Goal: Transaction & Acquisition: Purchase product/service

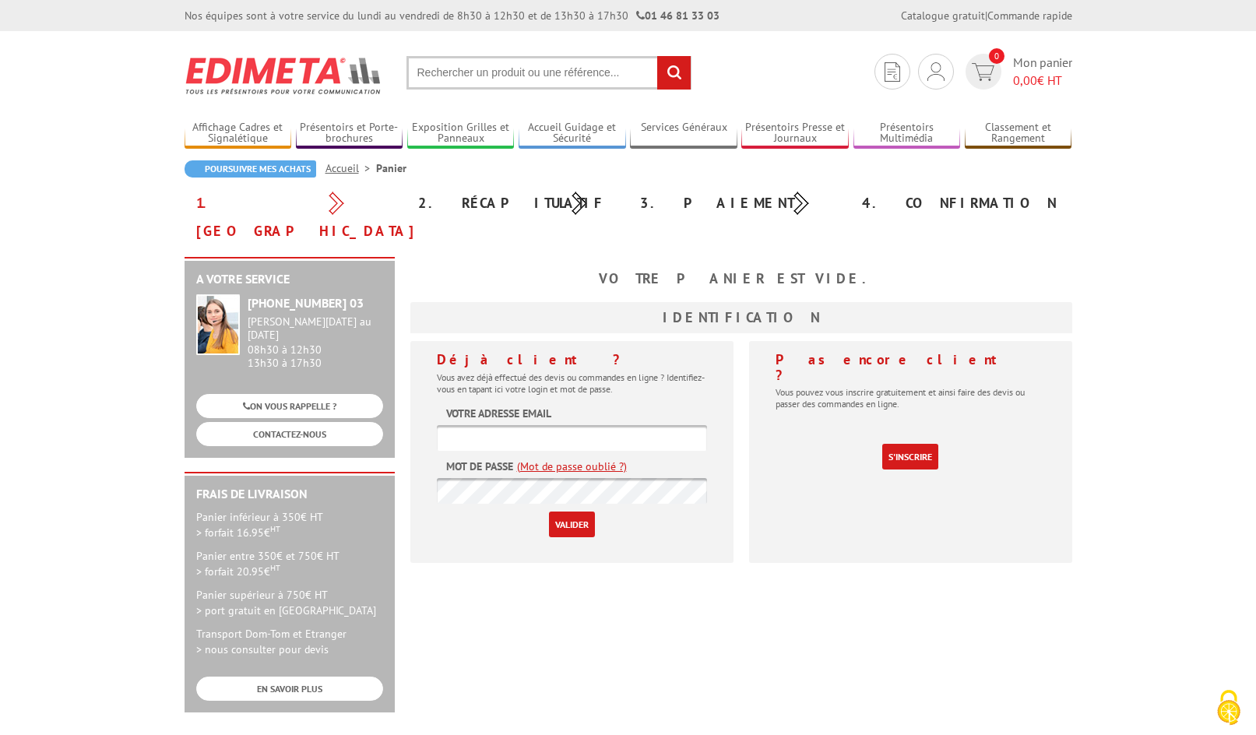
type input "[EMAIL_ADDRESS][DOMAIN_NAME]"
click at [571, 512] on input "Valider" at bounding box center [572, 525] width 46 height 26
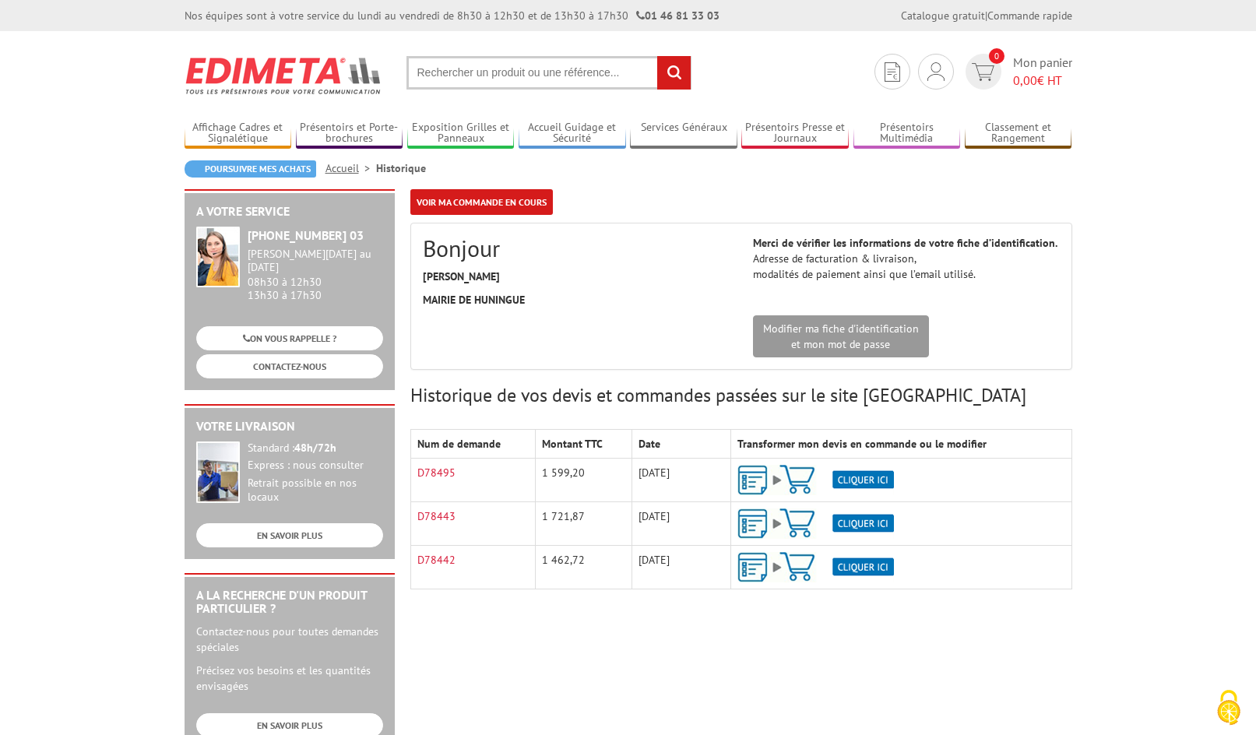
click at [536, 69] on input "text" at bounding box center [548, 72] width 285 height 33
click at [481, 69] on input "text" at bounding box center [548, 72] width 285 height 33
click at [434, 73] on input "text" at bounding box center [548, 72] width 285 height 33
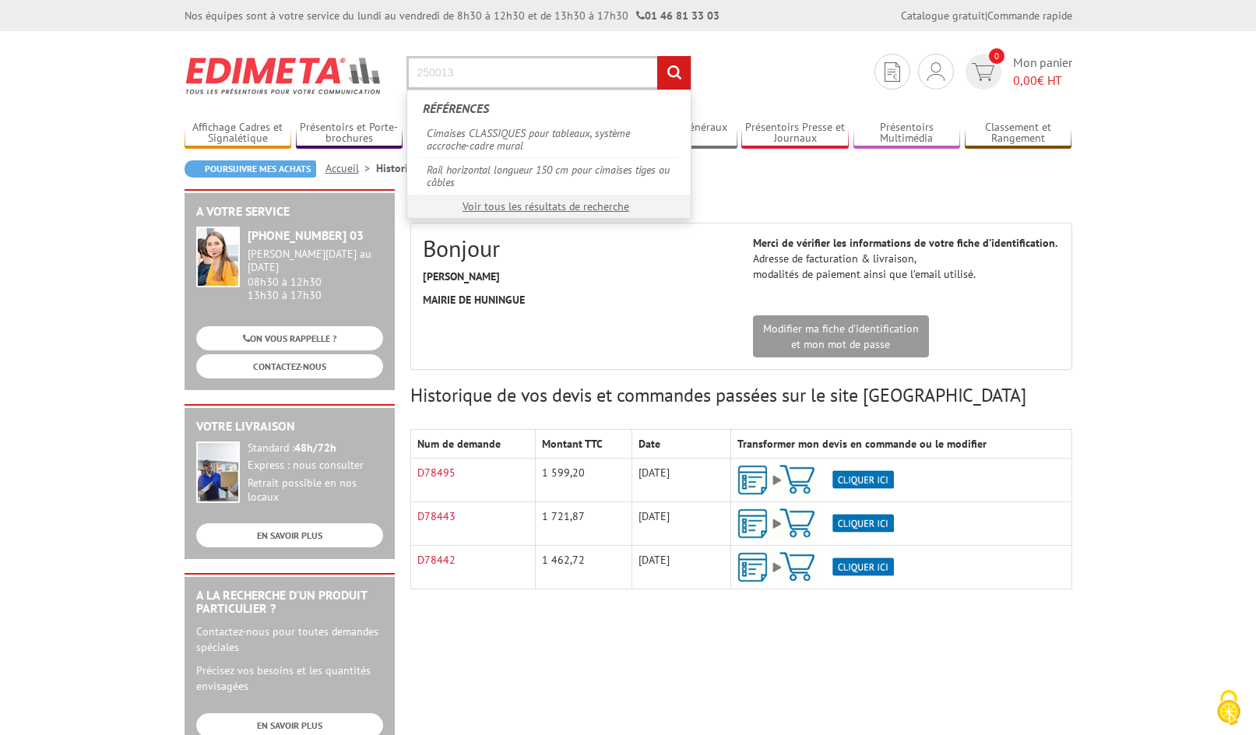
type input "250013"
click at [657, 56] on input "rechercher" at bounding box center [673, 72] width 33 height 33
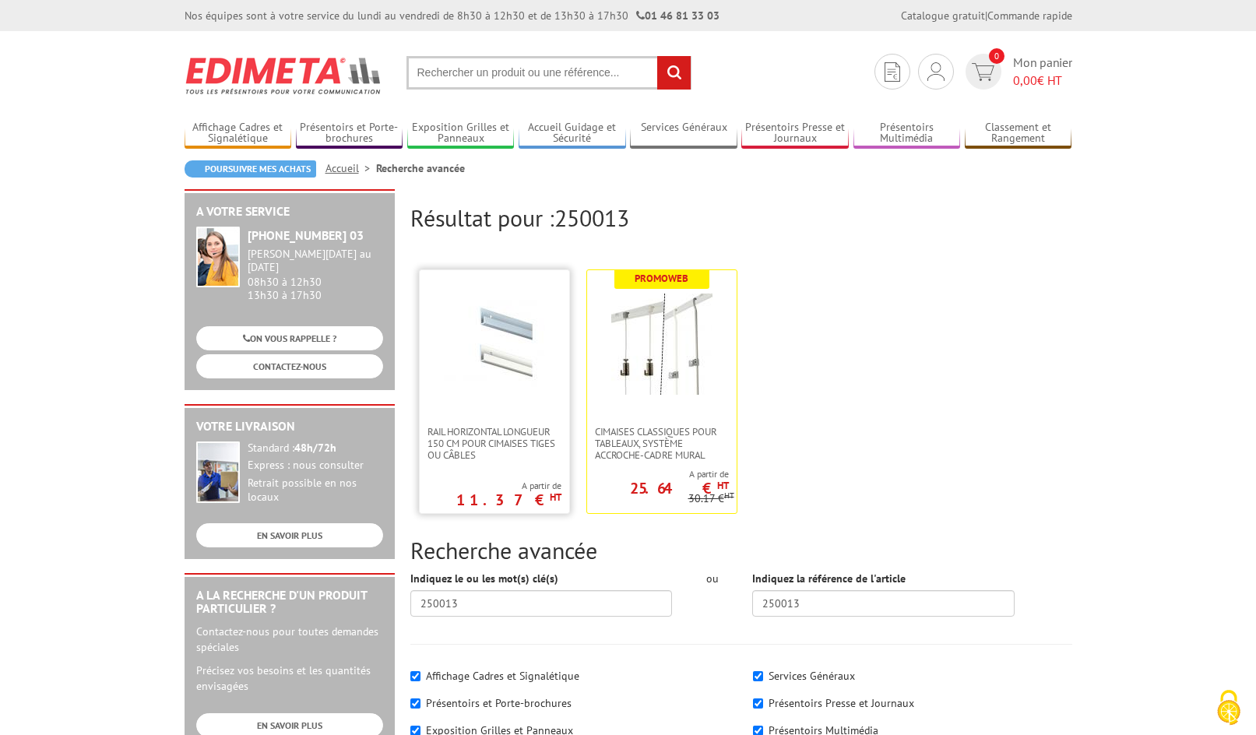
click at [493, 318] on img at bounding box center [494, 344] width 101 height 101
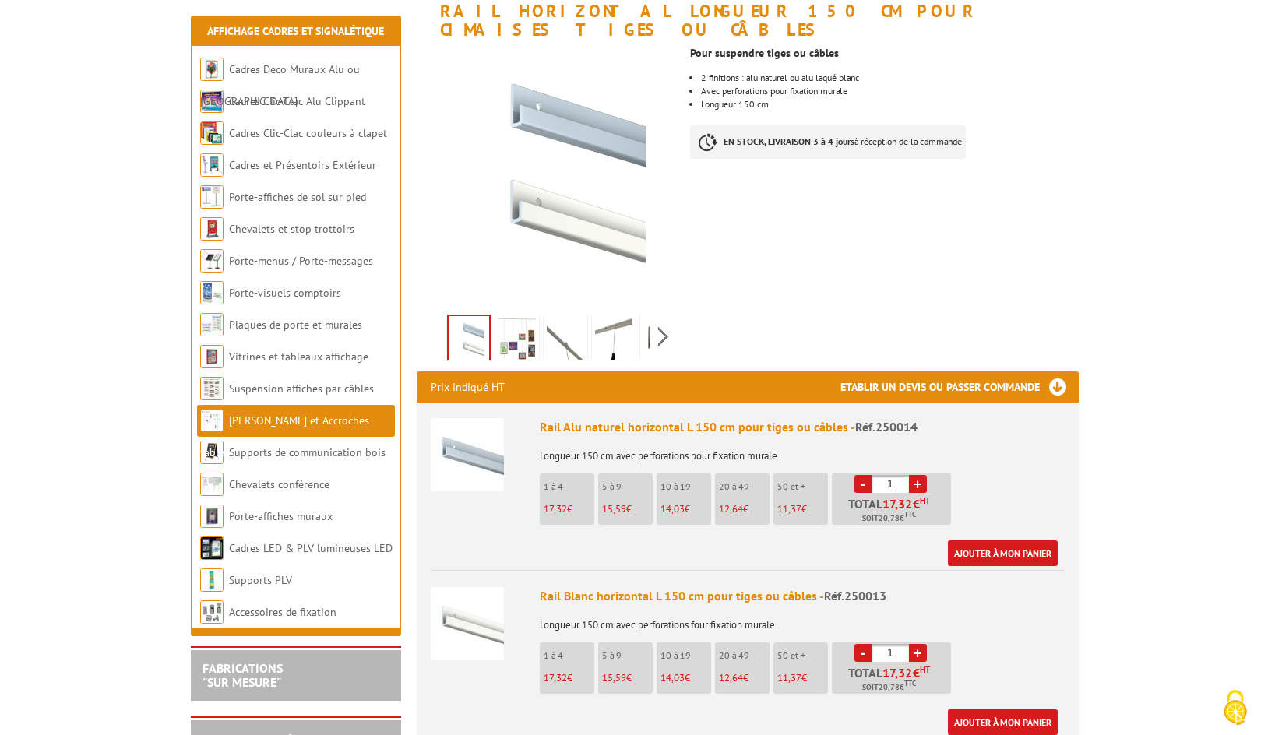
scroll to position [311, 0]
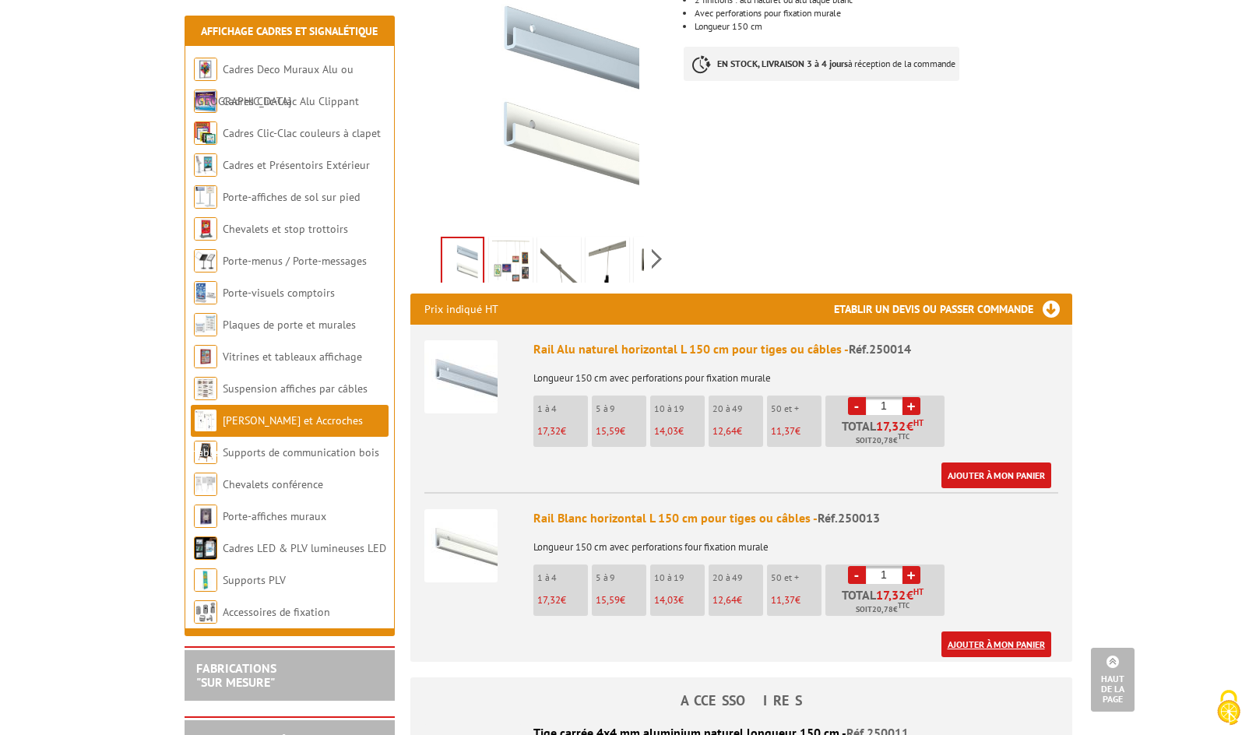
click at [995, 631] on link "Ajouter à mon panier" at bounding box center [996, 644] width 110 height 26
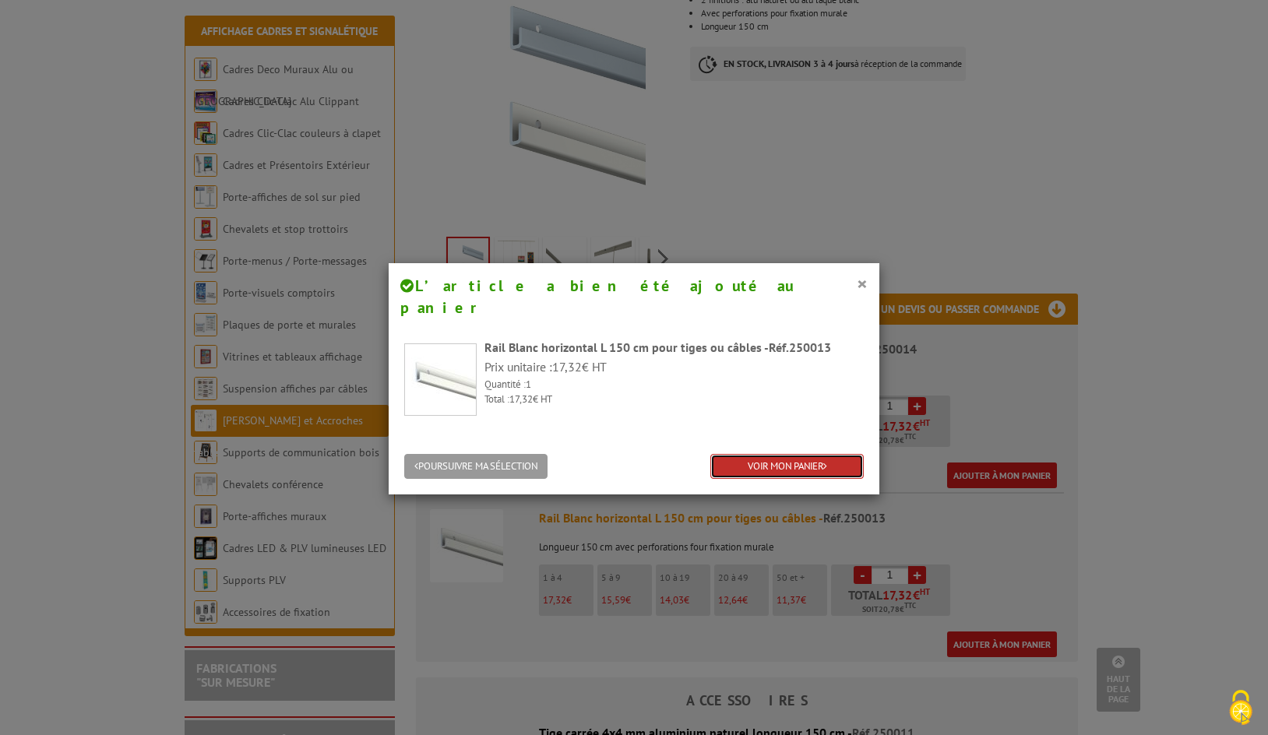
click at [776, 454] on link "VOIR MON PANIER" at bounding box center [786, 467] width 153 height 26
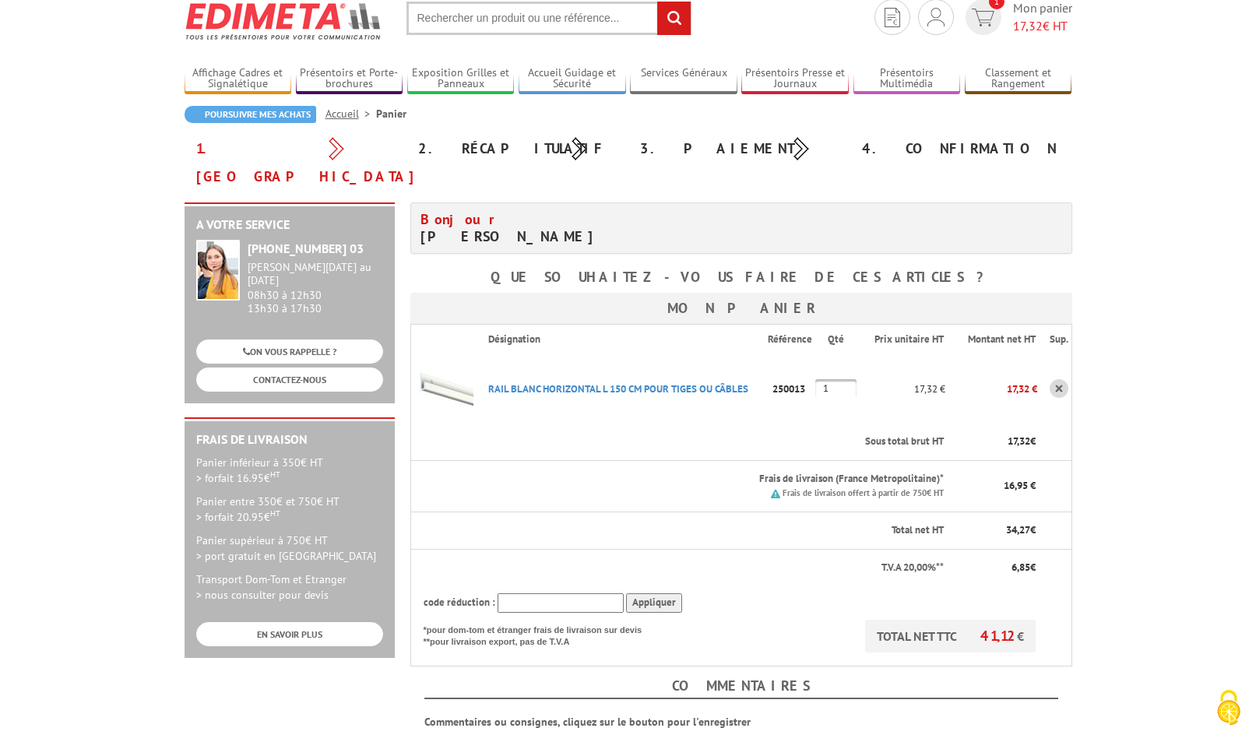
scroll to position [58, 0]
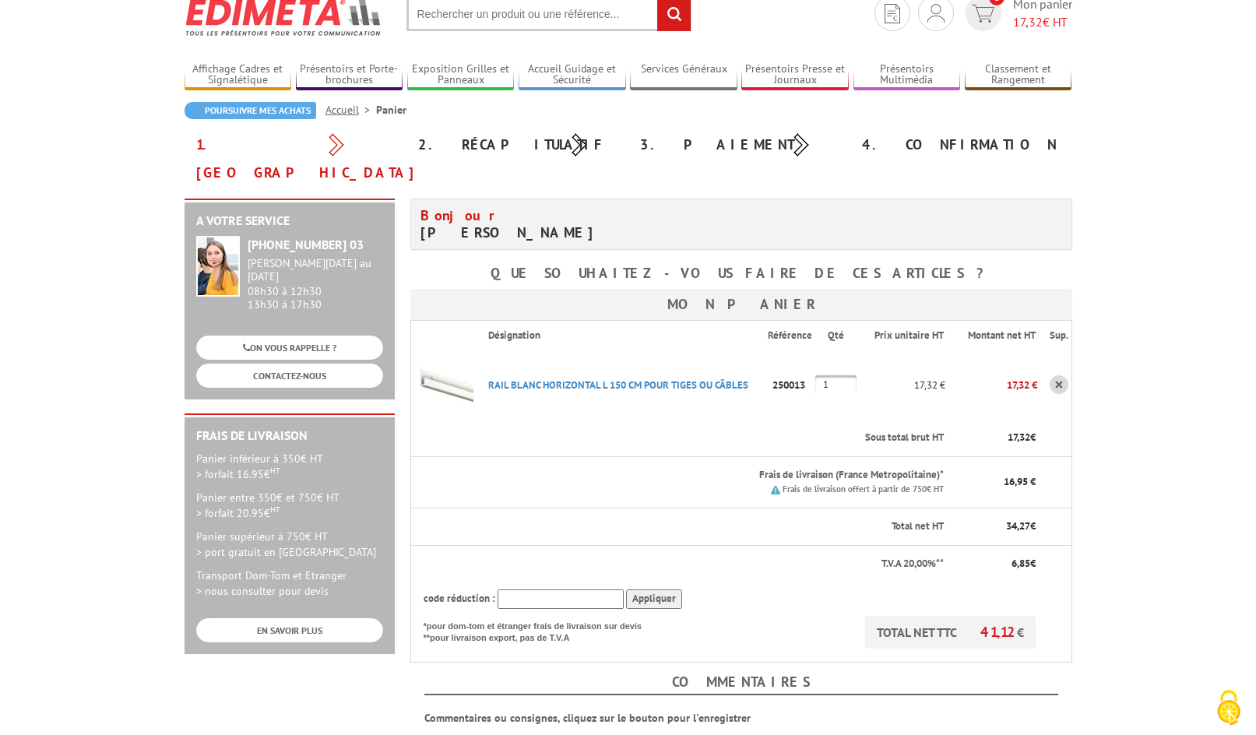
click at [545, 19] on input "text" at bounding box center [548, 14] width 285 height 33
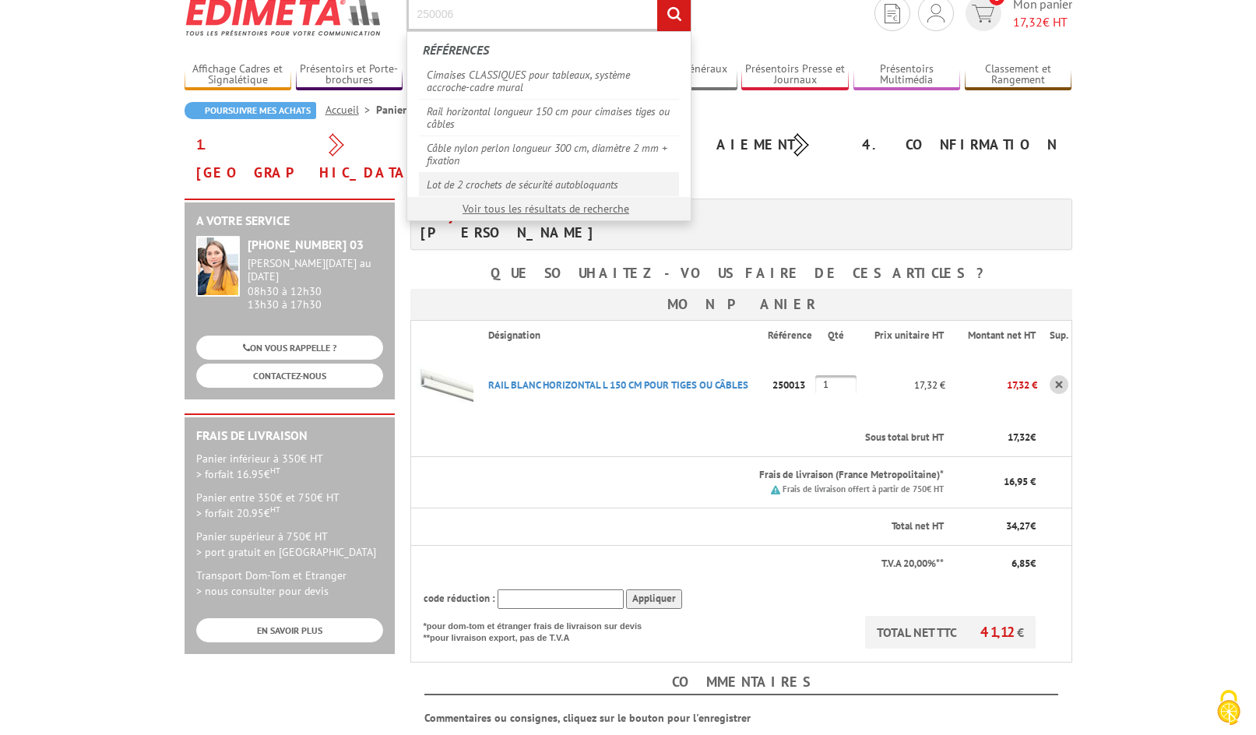
type input "250006"
click at [572, 182] on link "Lot de 2 crochets de sécurité autobloquants" at bounding box center [549, 184] width 260 height 24
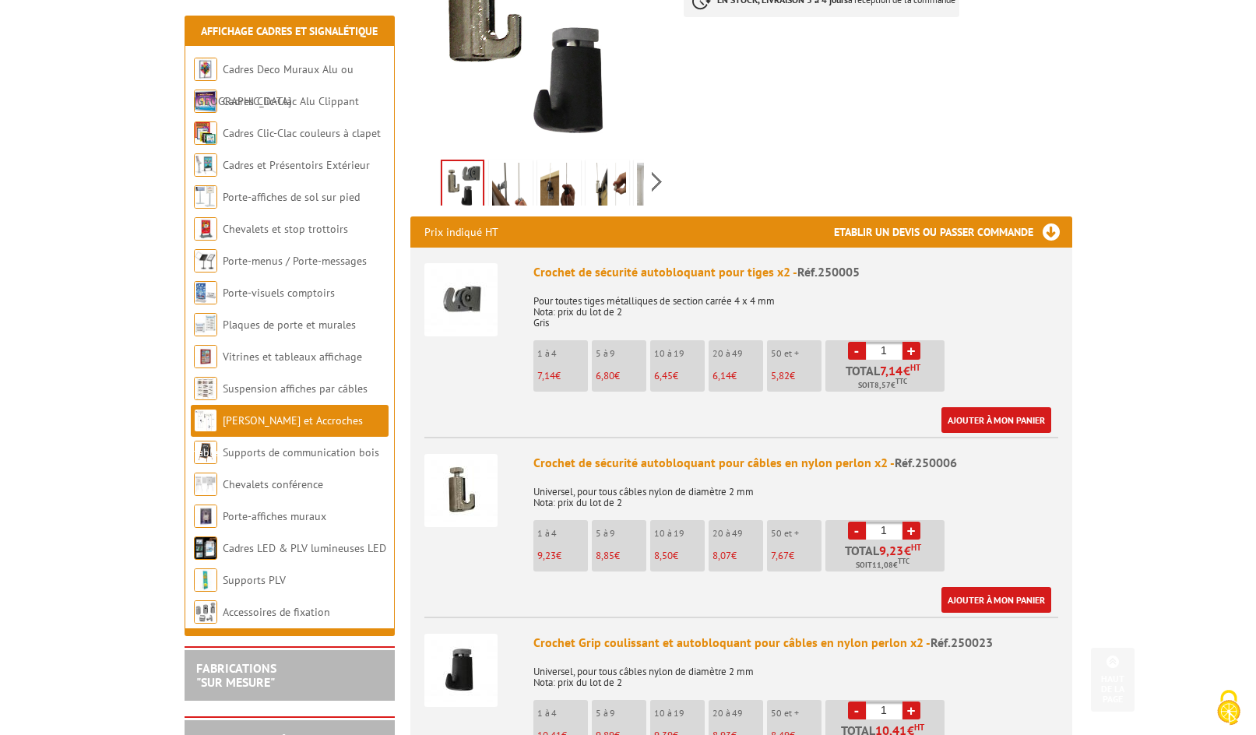
scroll to position [422, 0]
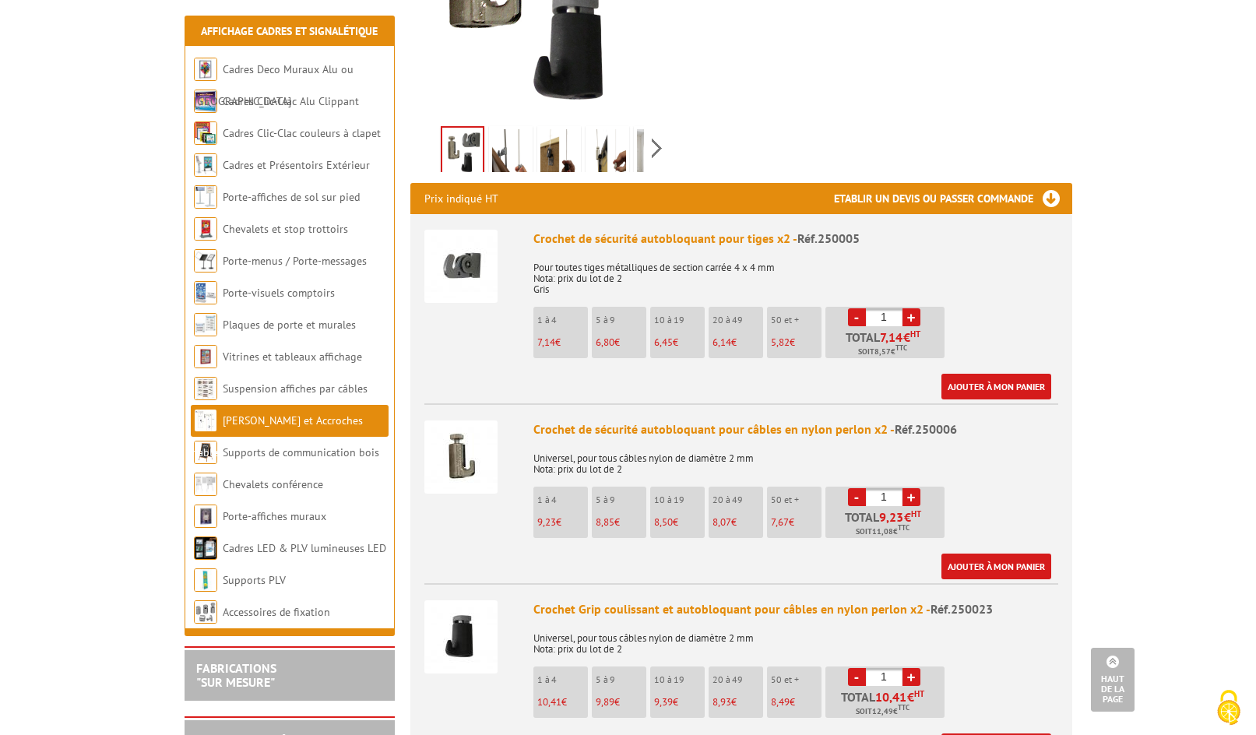
drag, startPoint x: 885, startPoint y: 477, endPoint x: 875, endPoint y: 477, distance: 10.1
click at [875, 488] on input "1" at bounding box center [884, 497] width 37 height 18
type input "40"
click at [996, 554] on link "Ajouter à mon panier" at bounding box center [996, 567] width 110 height 26
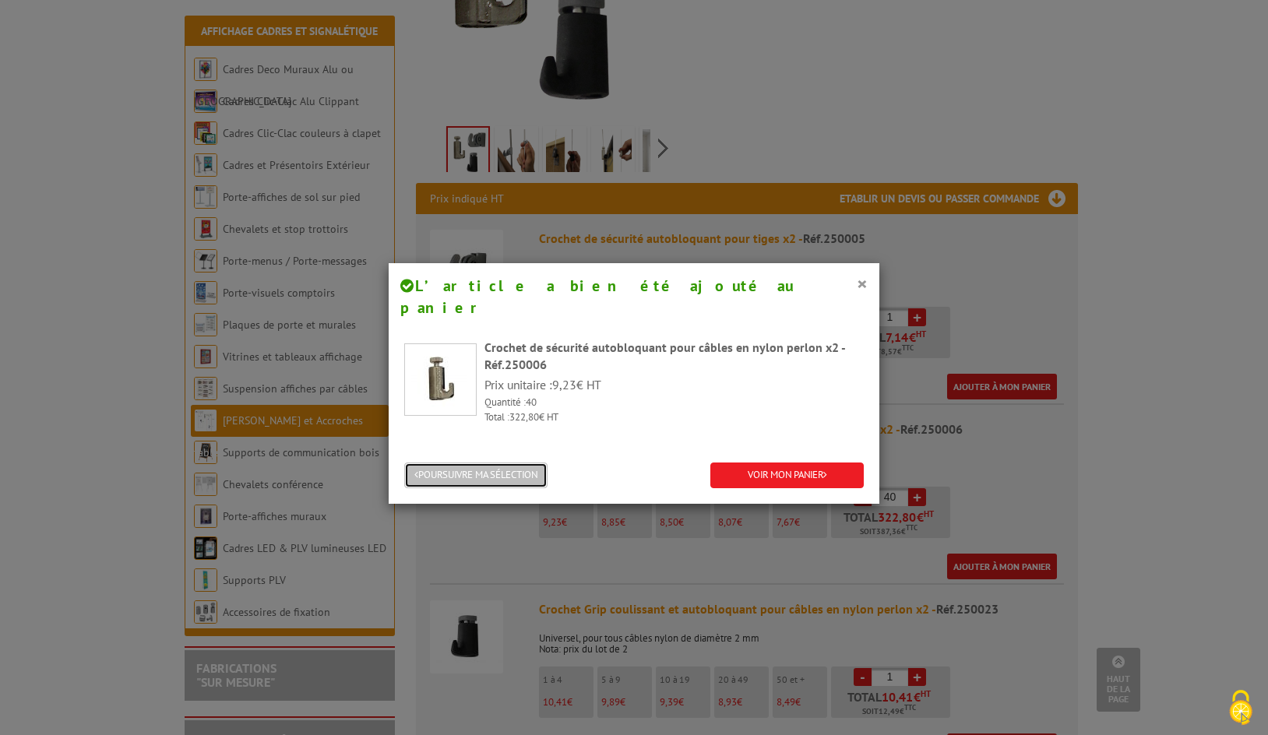
click at [497, 463] on button "POURSUIVRE MA SÉLECTION" at bounding box center [475, 476] width 143 height 26
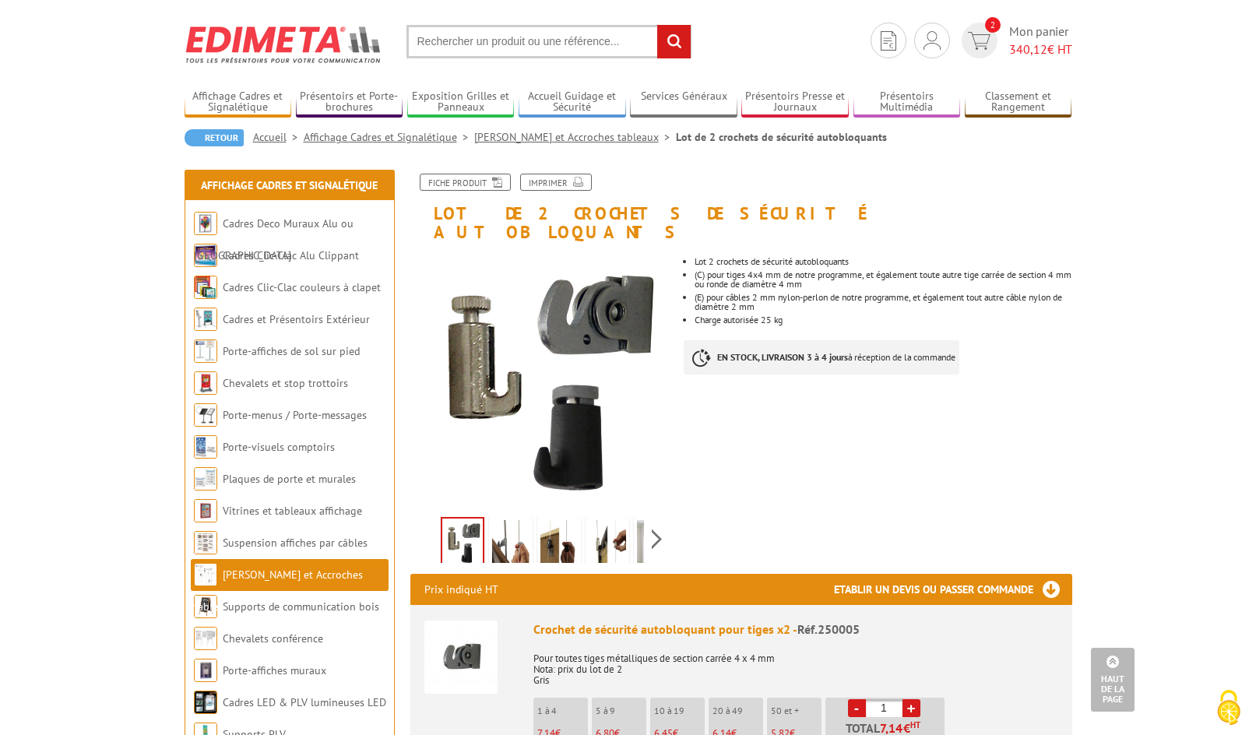
scroll to position [0, 0]
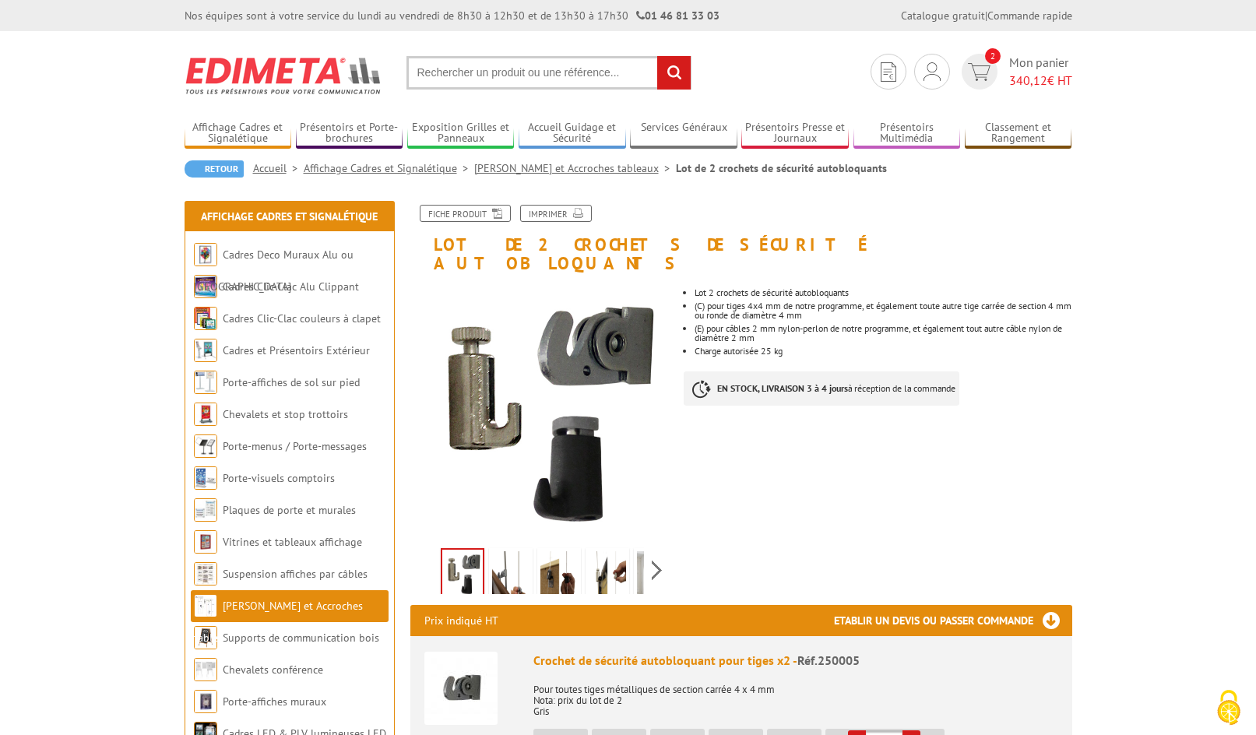
click at [529, 75] on input "text" at bounding box center [548, 72] width 285 height 33
type input "câble 100cm nylon"
click at [657, 56] on input "rechercher" at bounding box center [673, 72] width 33 height 33
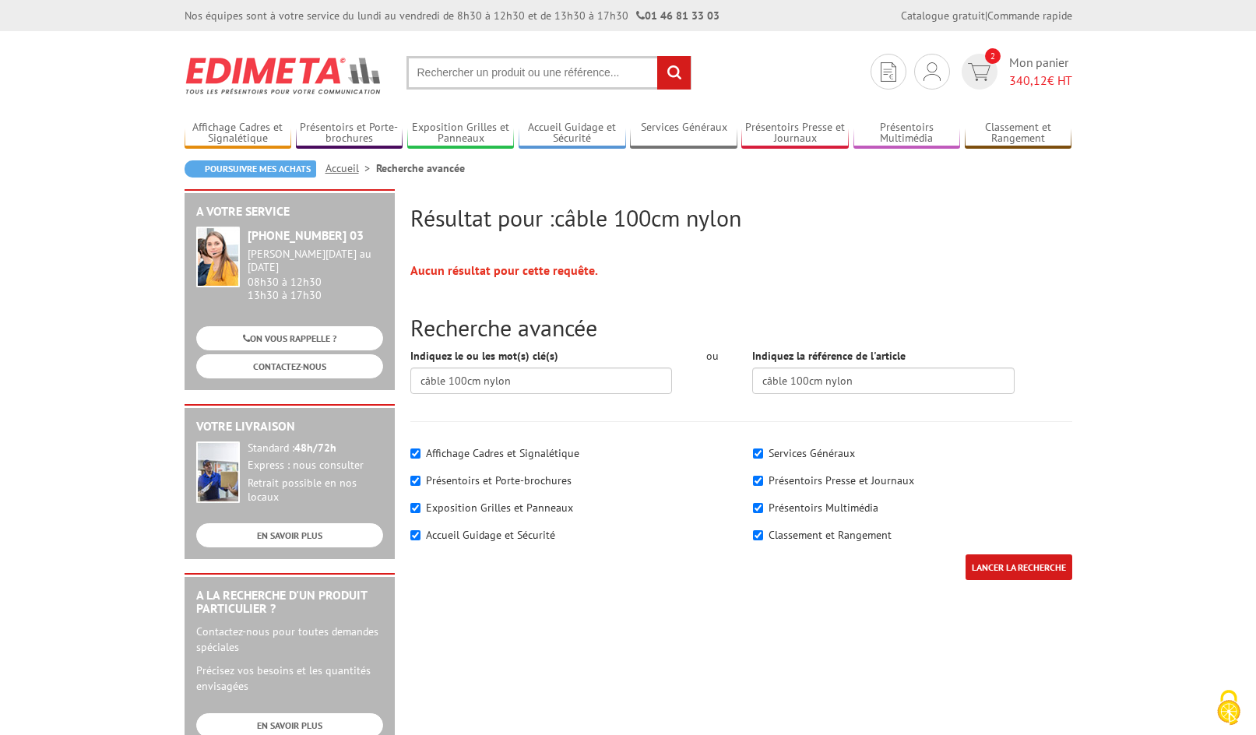
drag, startPoint x: 463, startPoint y: 70, endPoint x: 471, endPoint y: 68, distance: 8.9
click at [463, 70] on input "text" at bounding box center [548, 72] width 285 height 33
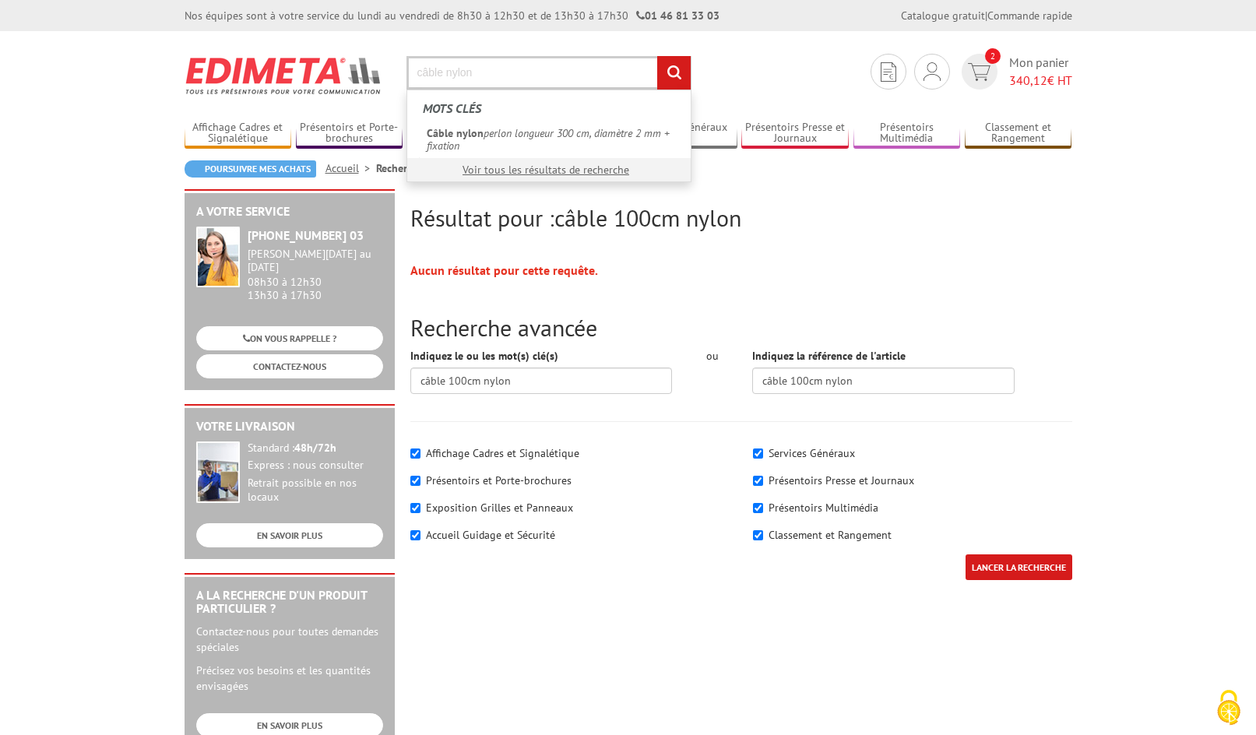
type input "câble nylon"
click at [657, 56] on input "rechercher" at bounding box center [673, 72] width 33 height 33
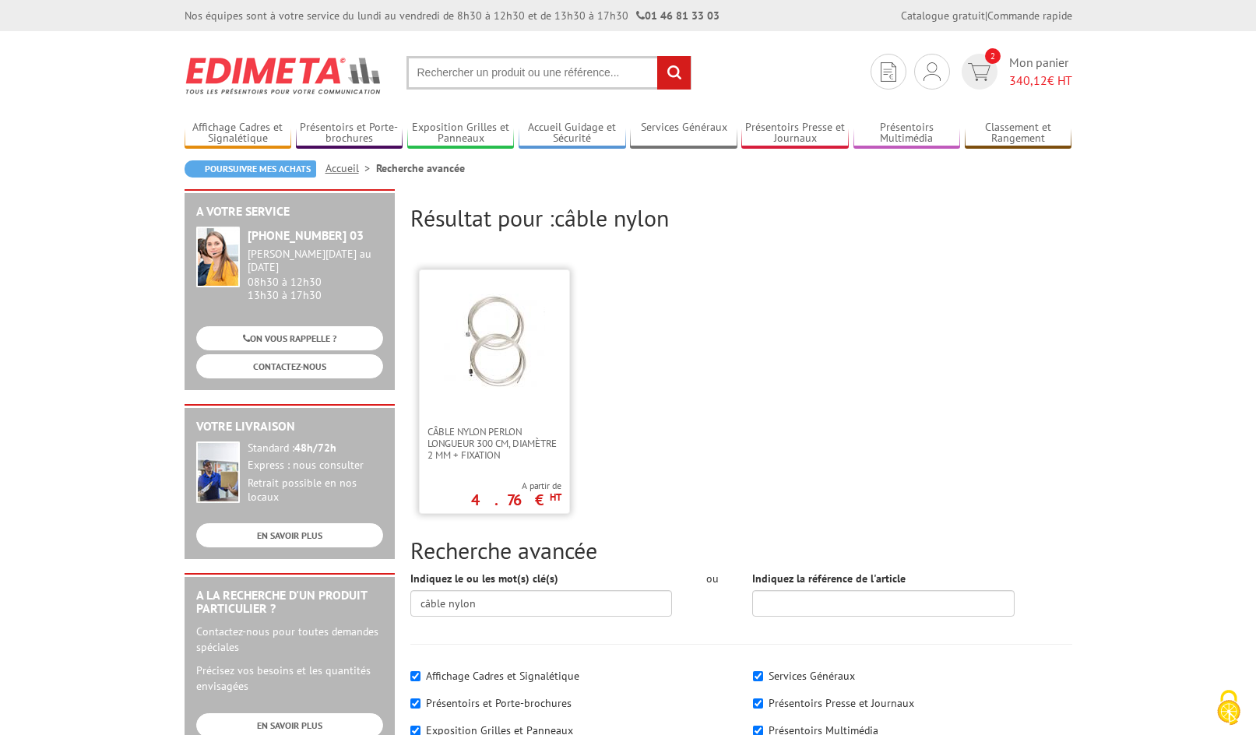
click at [503, 355] on img at bounding box center [494, 344] width 101 height 101
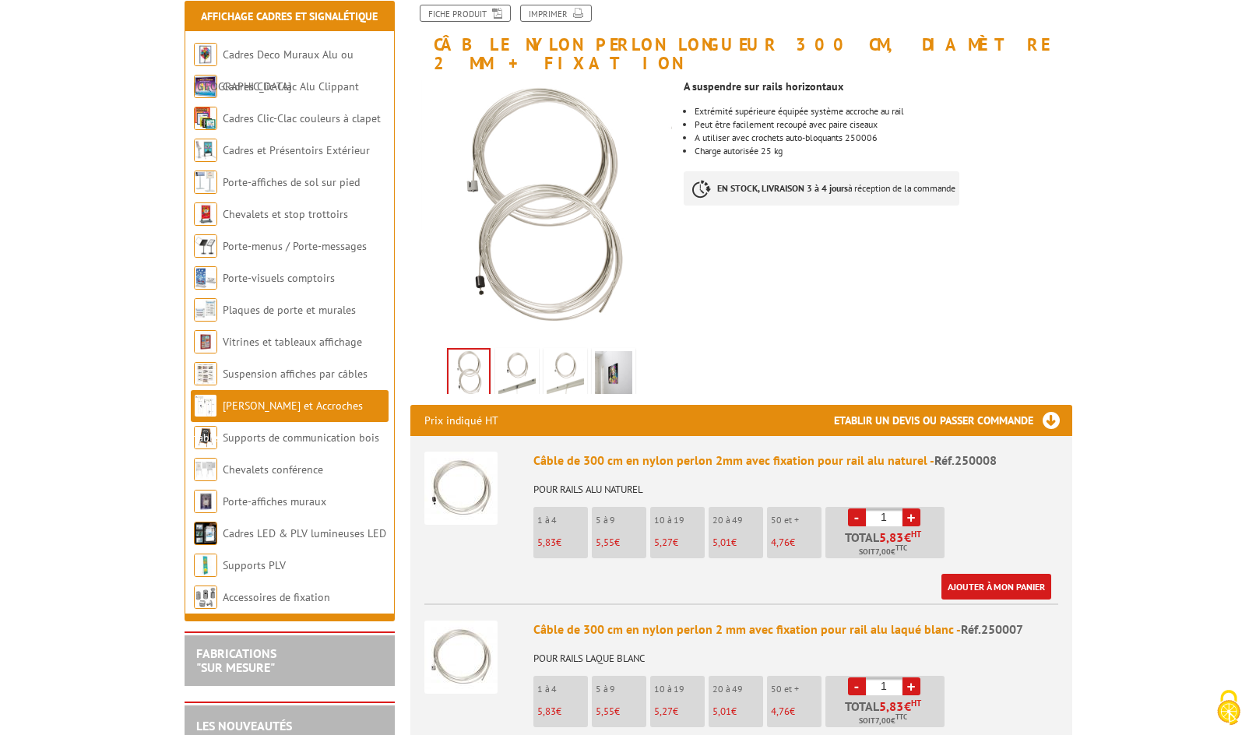
scroll to position [311, 0]
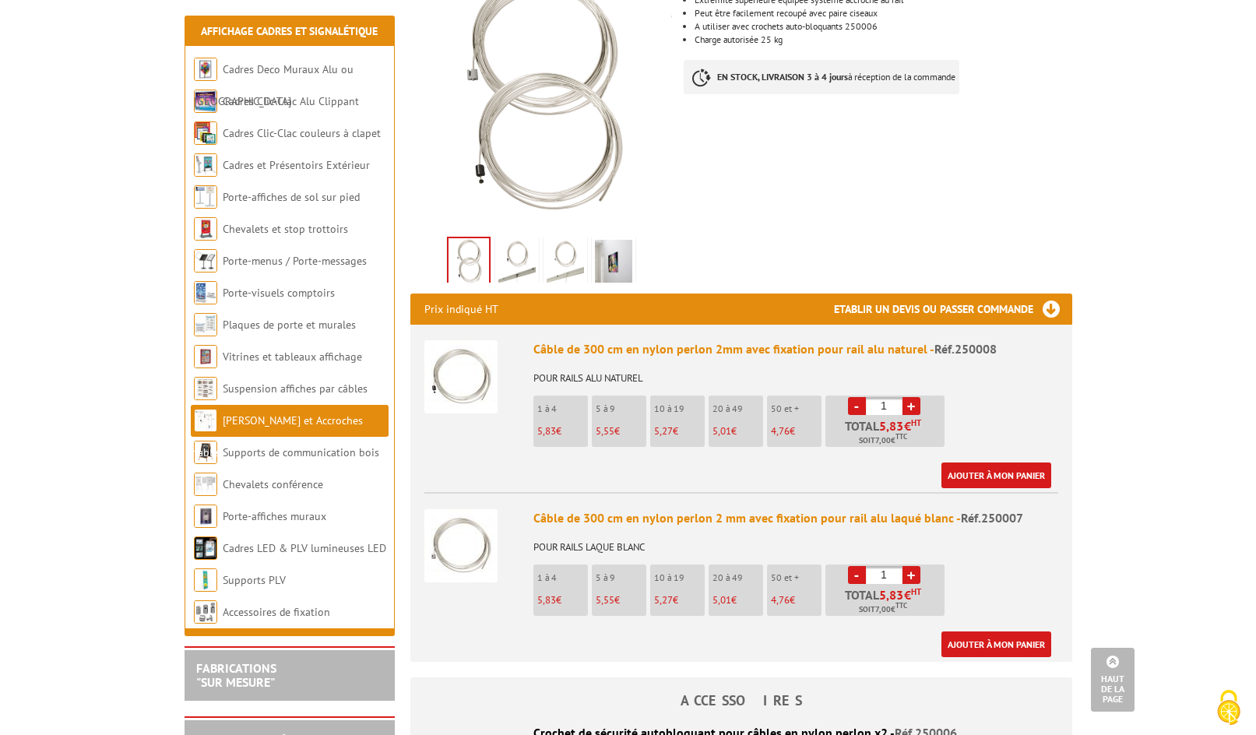
drag, startPoint x: 892, startPoint y: 554, endPoint x: 870, endPoint y: 554, distance: 22.6
click at [870, 566] on input "1" at bounding box center [884, 575] width 37 height 18
type input "20"
click at [1019, 631] on link "Ajouter à mon panier" at bounding box center [996, 644] width 110 height 26
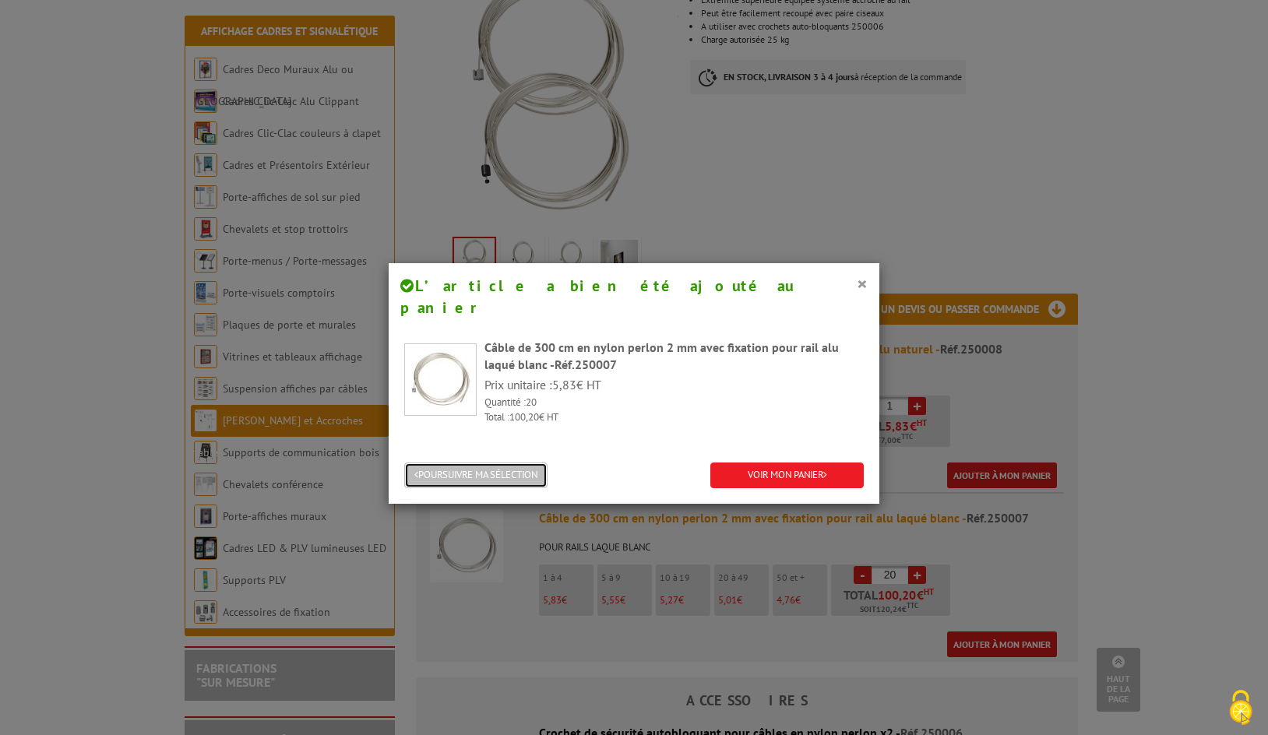
click at [470, 463] on button "POURSUIVRE MA SÉLECTION" at bounding box center [475, 476] width 143 height 26
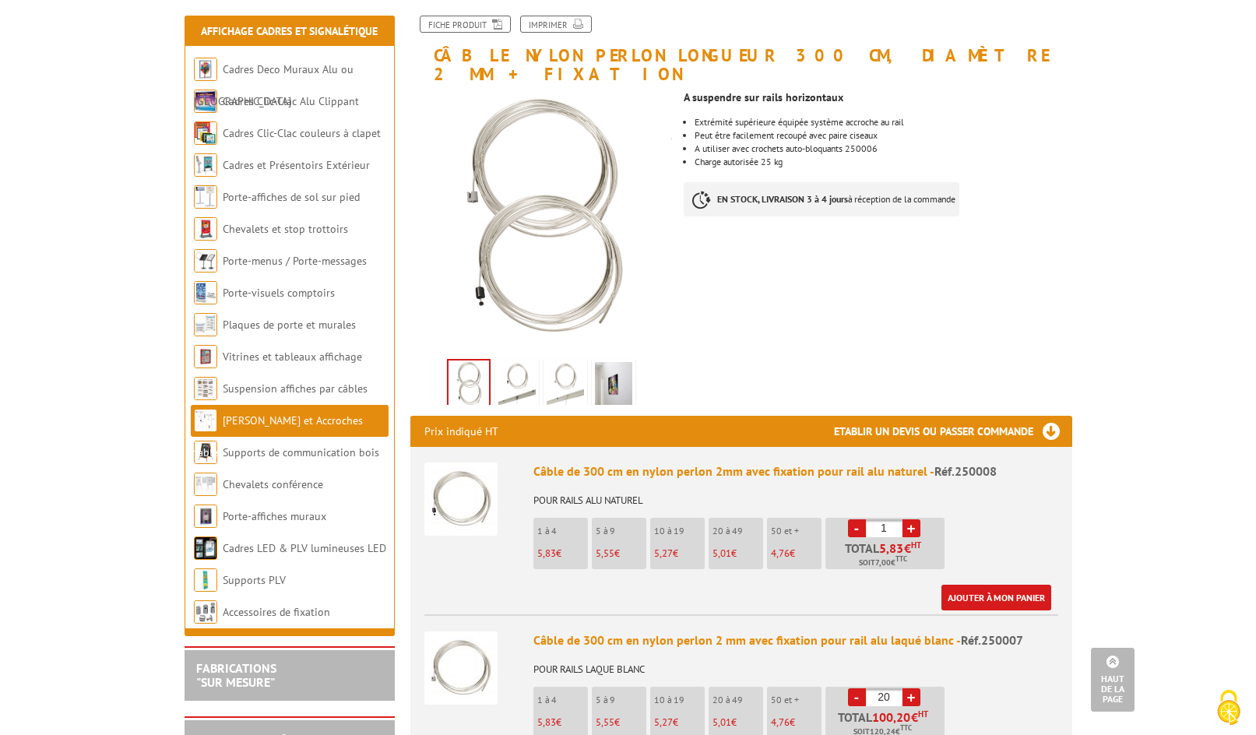
scroll to position [0, 0]
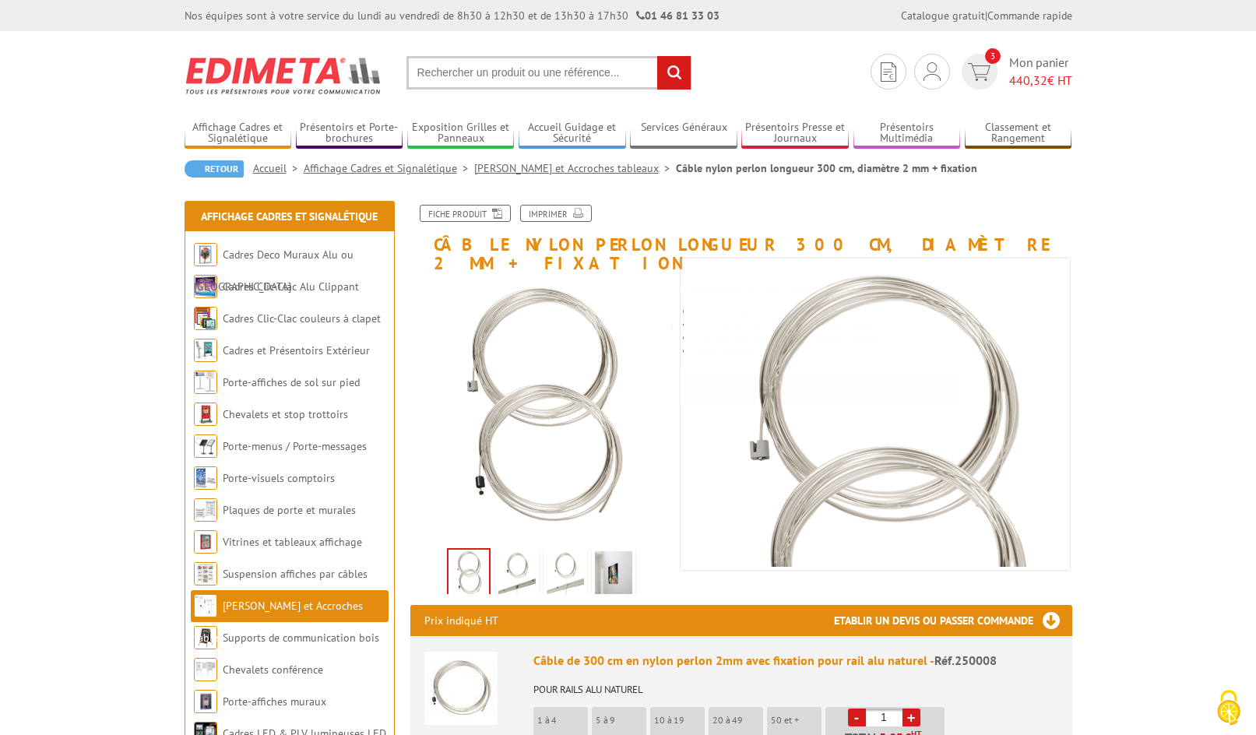
click at [547, 69] on input "text" at bounding box center [548, 72] width 285 height 33
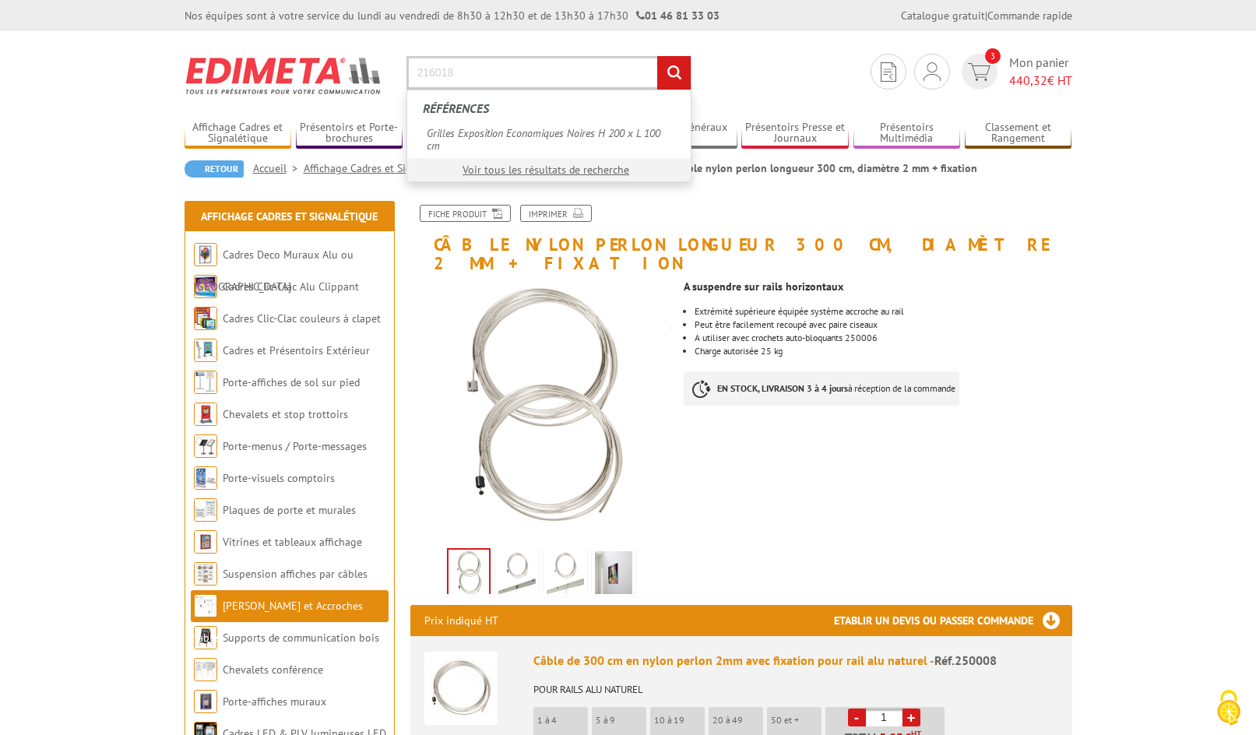
type input "216018"
click at [657, 56] on input "rechercher" at bounding box center [673, 72] width 33 height 33
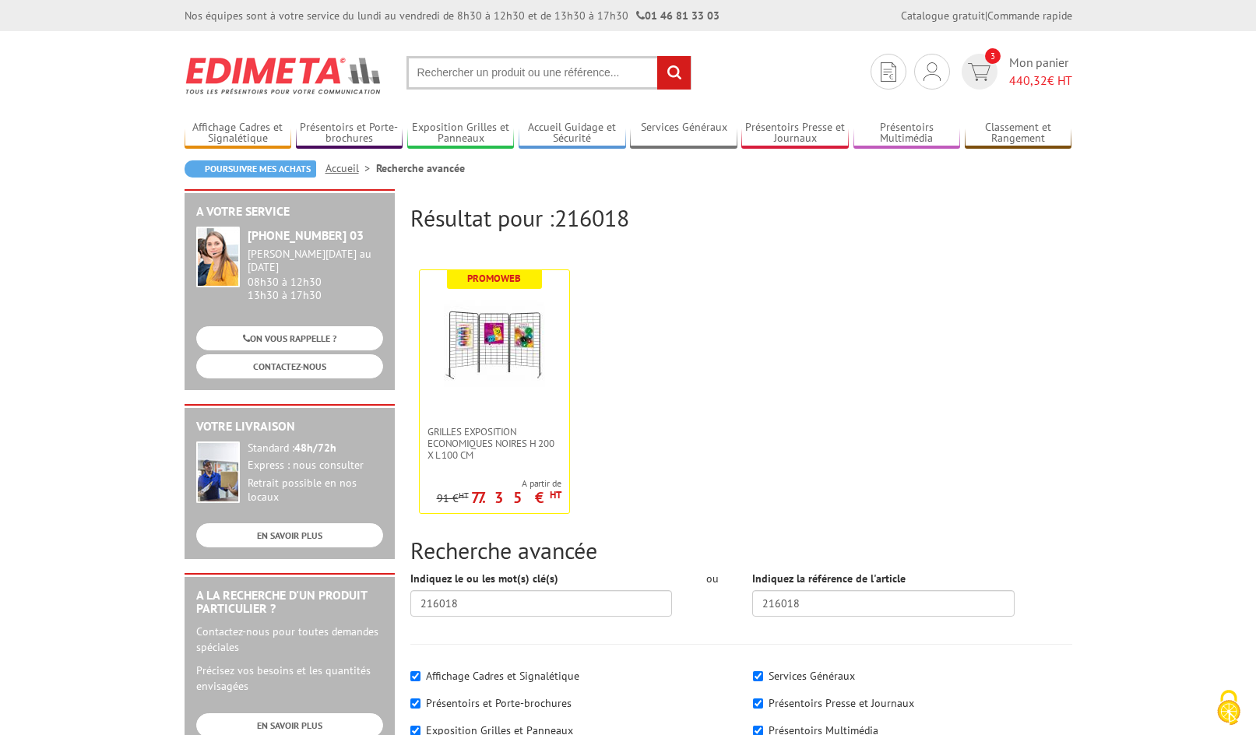
click at [508, 76] on input "text" at bounding box center [548, 72] width 285 height 33
type input "clip d'assemblage"
click at [657, 56] on input "rechercher" at bounding box center [673, 72] width 33 height 33
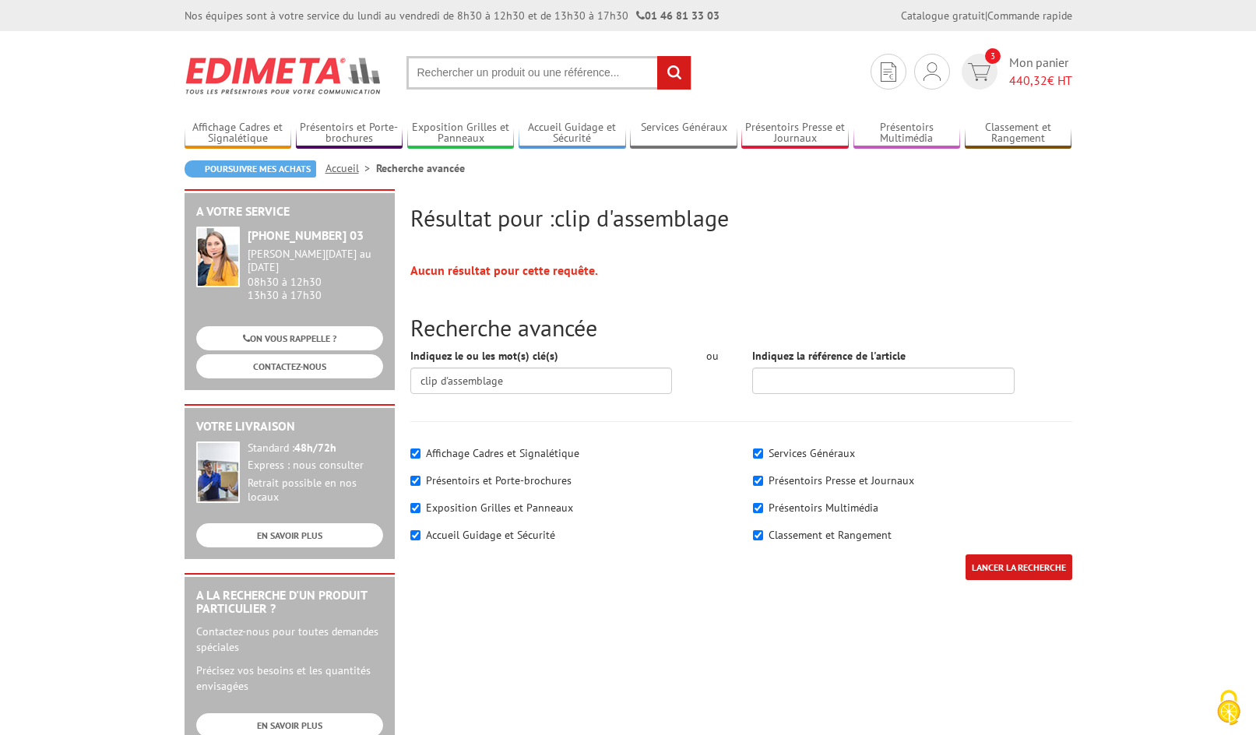
click at [496, 69] on input "text" at bounding box center [548, 72] width 285 height 33
type input "promoweb"
click at [657, 56] on input "rechercher" at bounding box center [673, 72] width 33 height 33
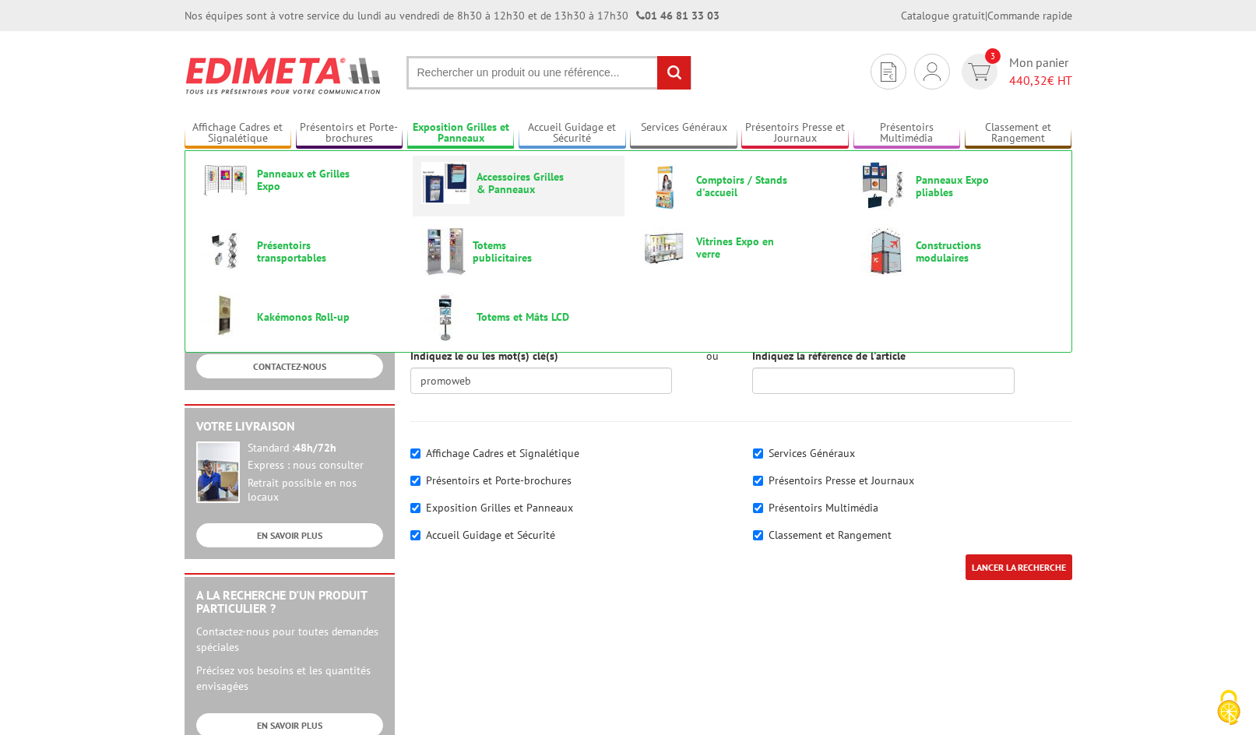
click at [489, 173] on span "Accessoires Grilles & Panneaux" at bounding box center [523, 183] width 93 height 25
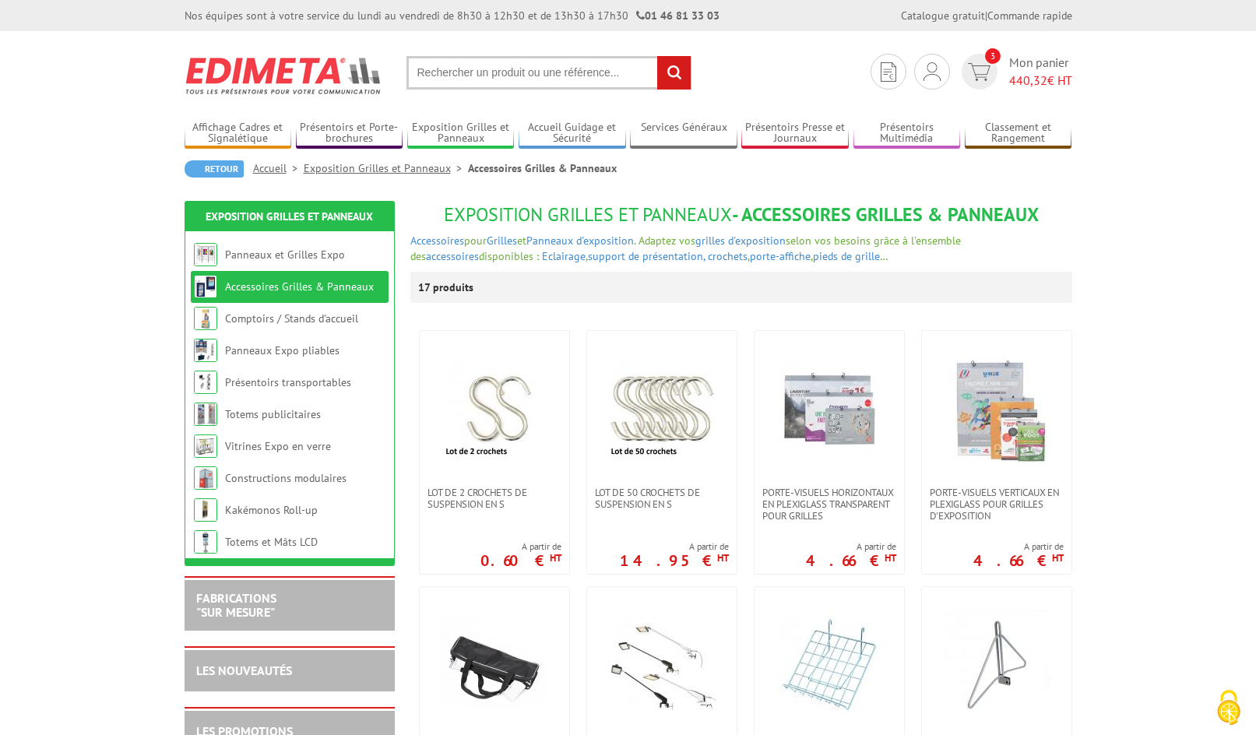
click at [551, 73] on input "text" at bounding box center [548, 72] width 285 height 33
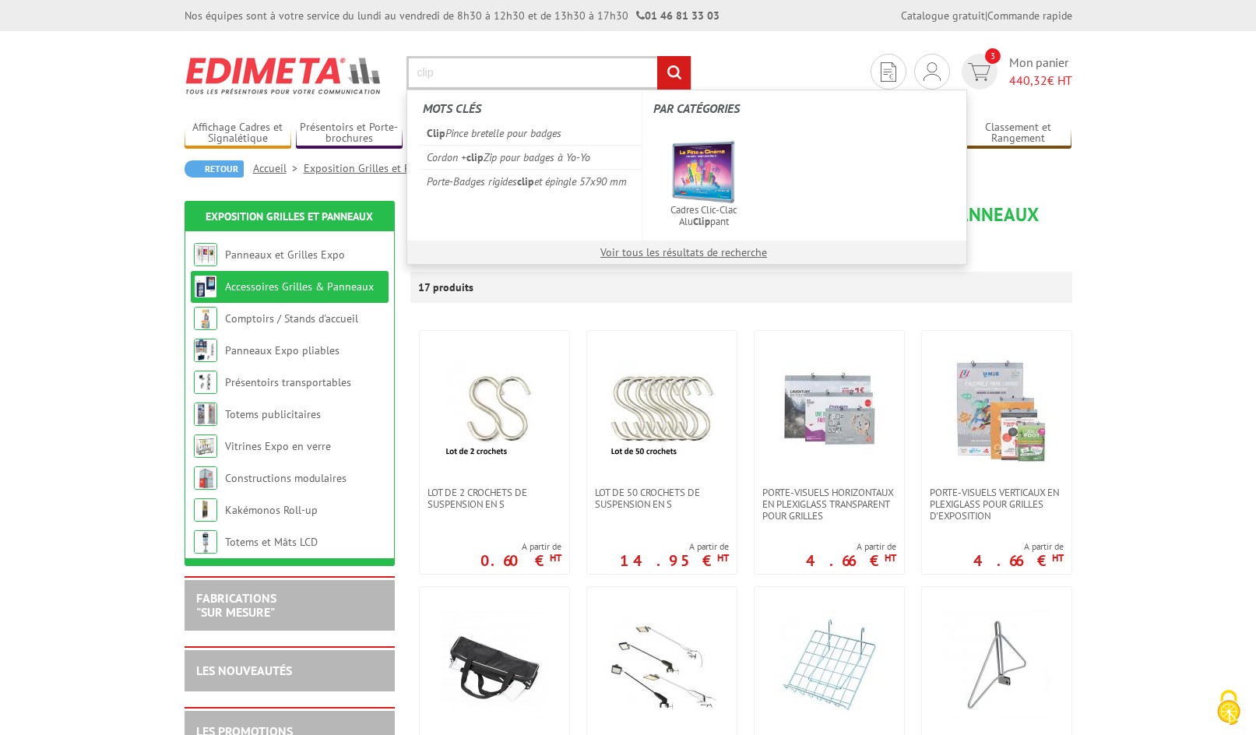
type input "clip"
click at [657, 56] on input "rechercher" at bounding box center [673, 72] width 33 height 33
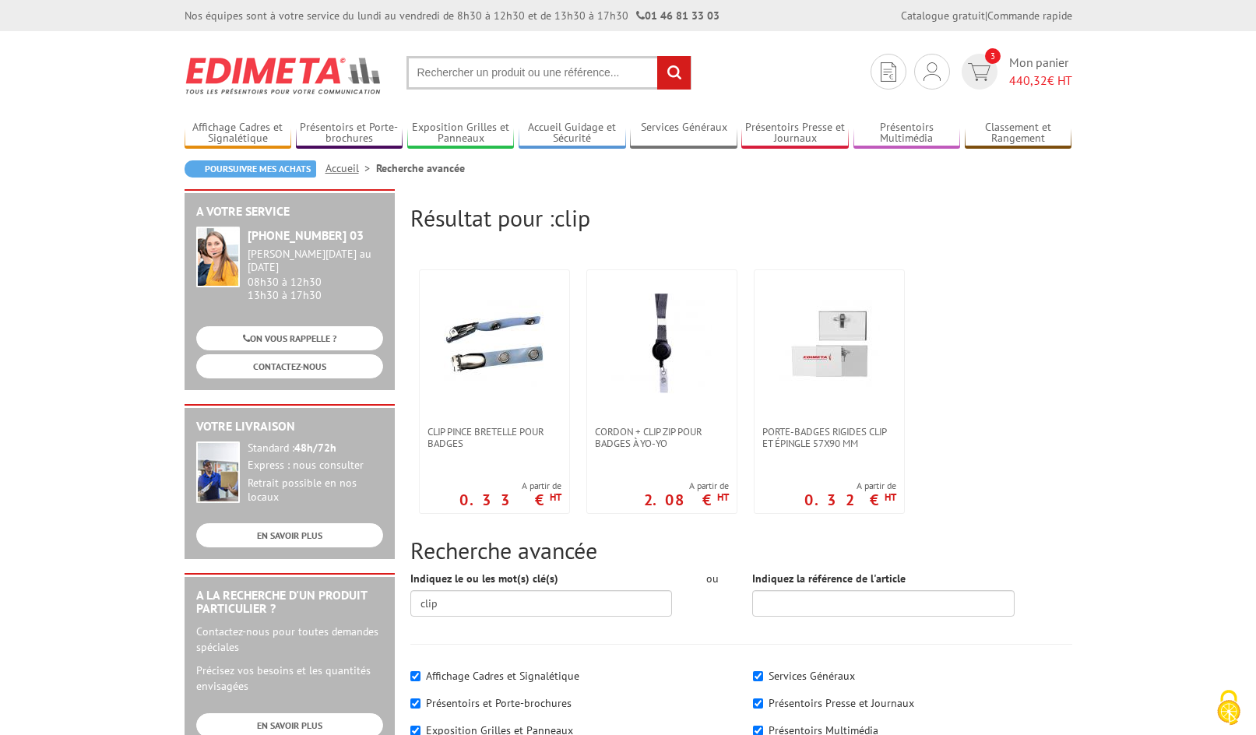
click at [555, 79] on input "text" at bounding box center [548, 72] width 285 height 33
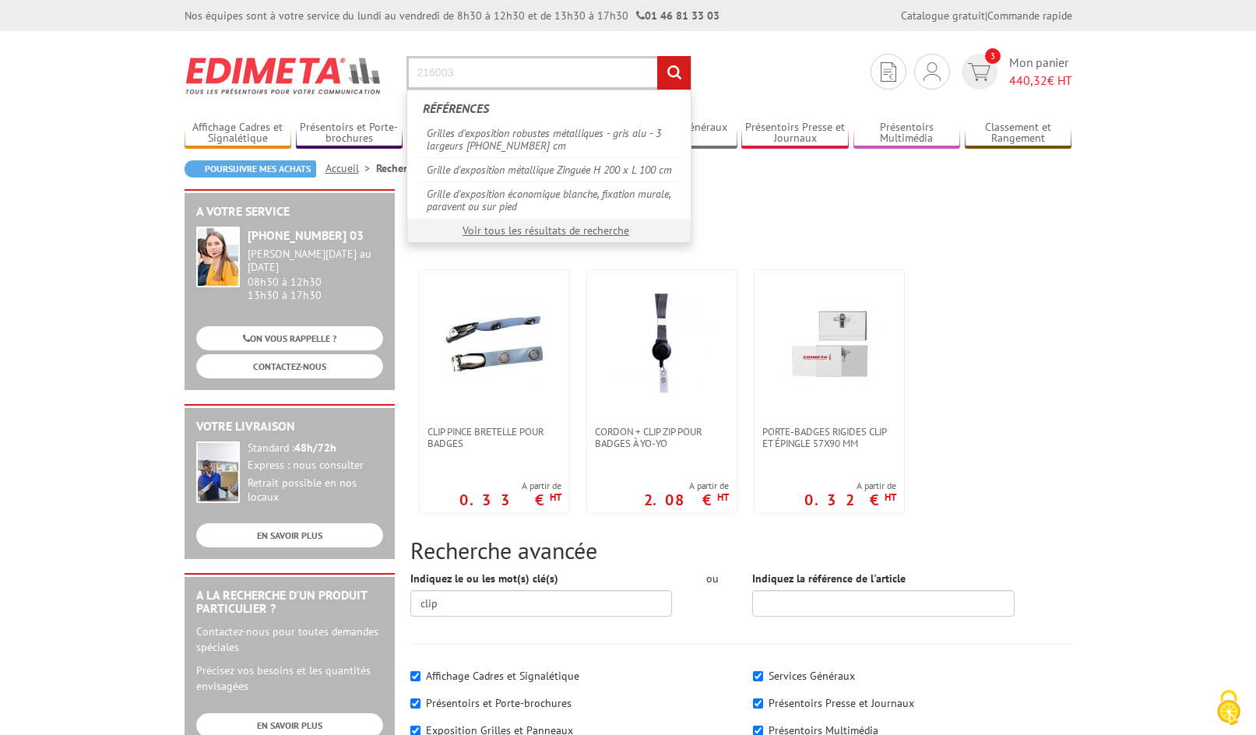
type input "216003"
click at [657, 56] on input "rechercher" at bounding box center [673, 72] width 33 height 33
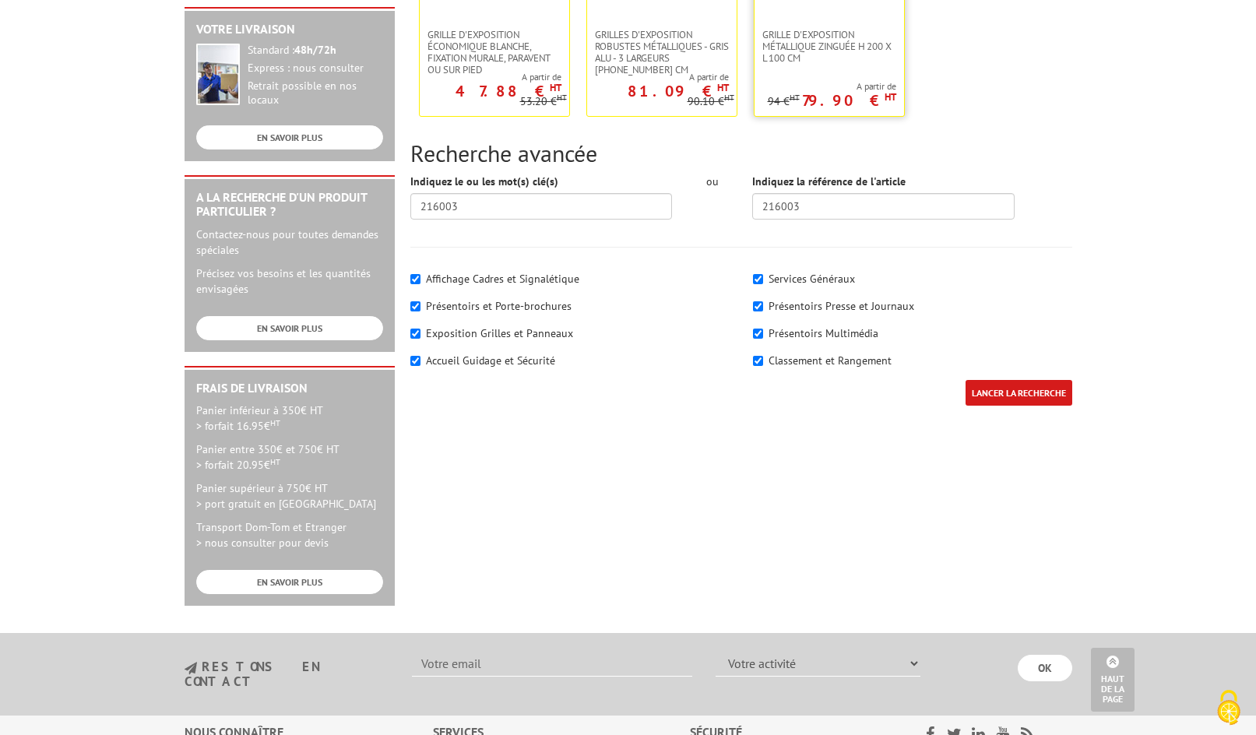
scroll to position [156, 0]
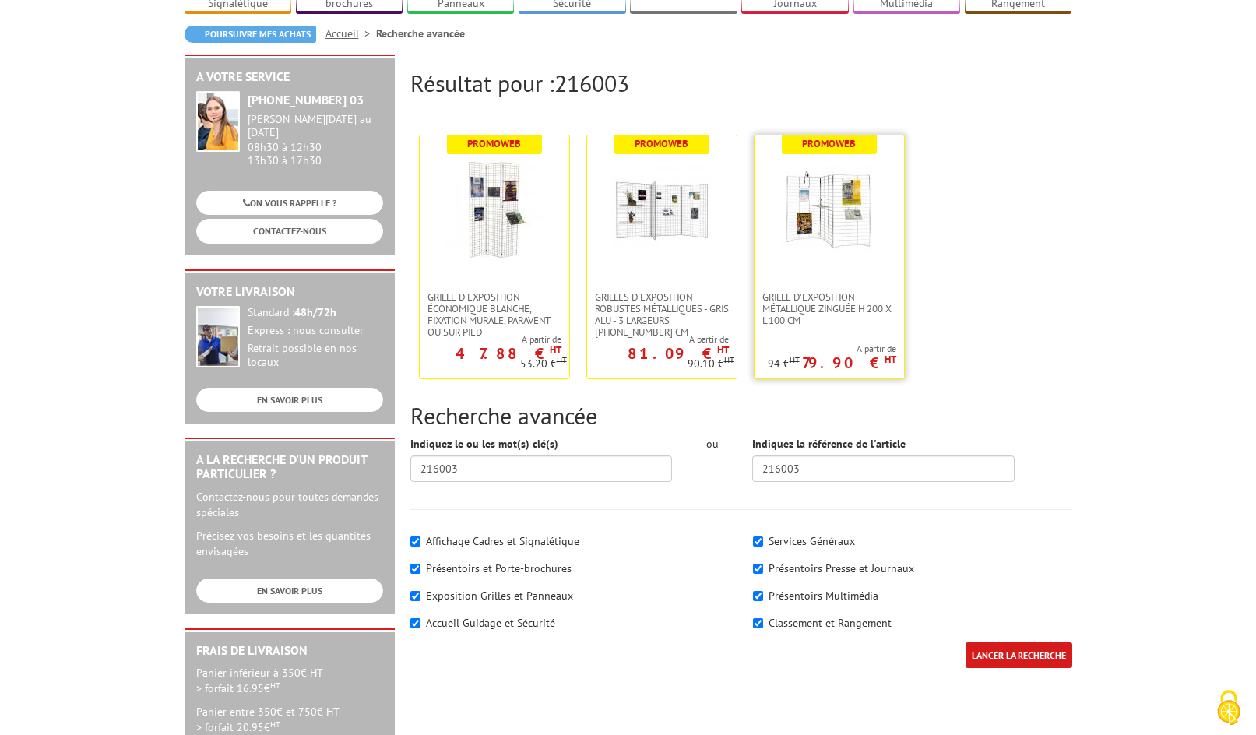
click at [843, 184] on img at bounding box center [829, 209] width 101 height 101
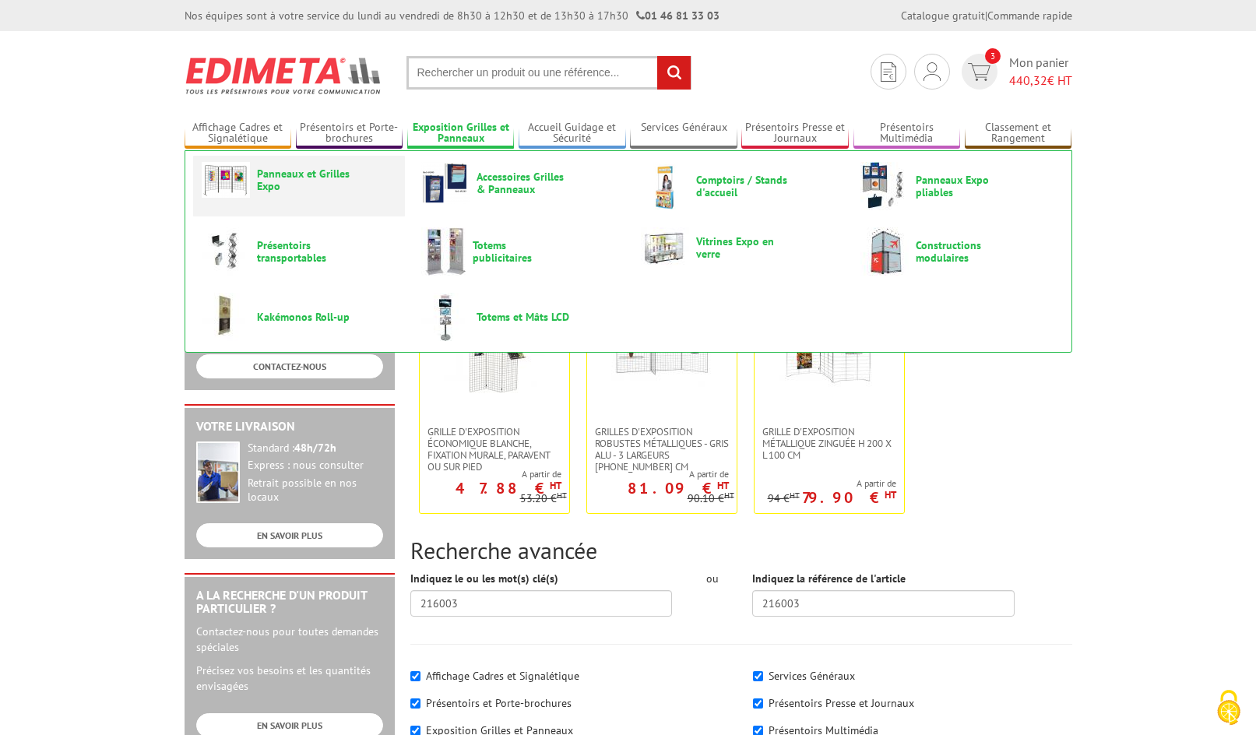
click at [273, 171] on span "Panneaux et Grilles Expo" at bounding box center [303, 179] width 93 height 25
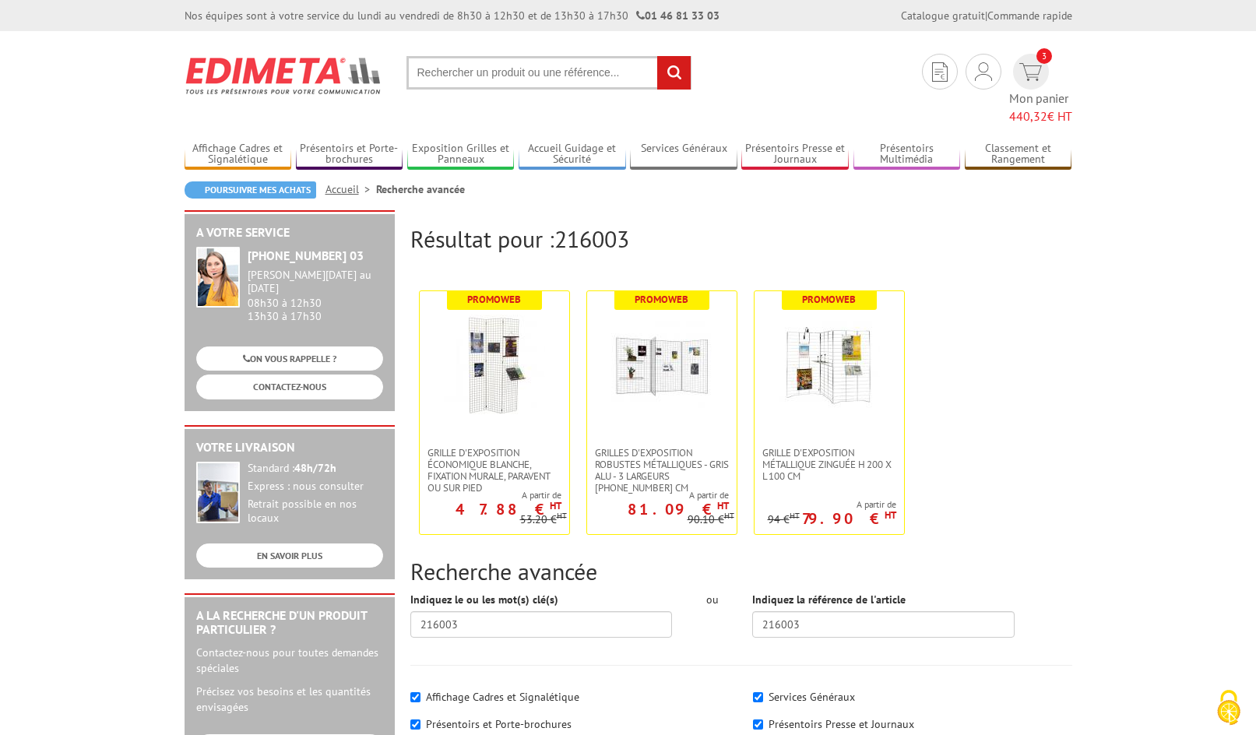
click at [454, 73] on input "text" at bounding box center [548, 72] width 285 height 33
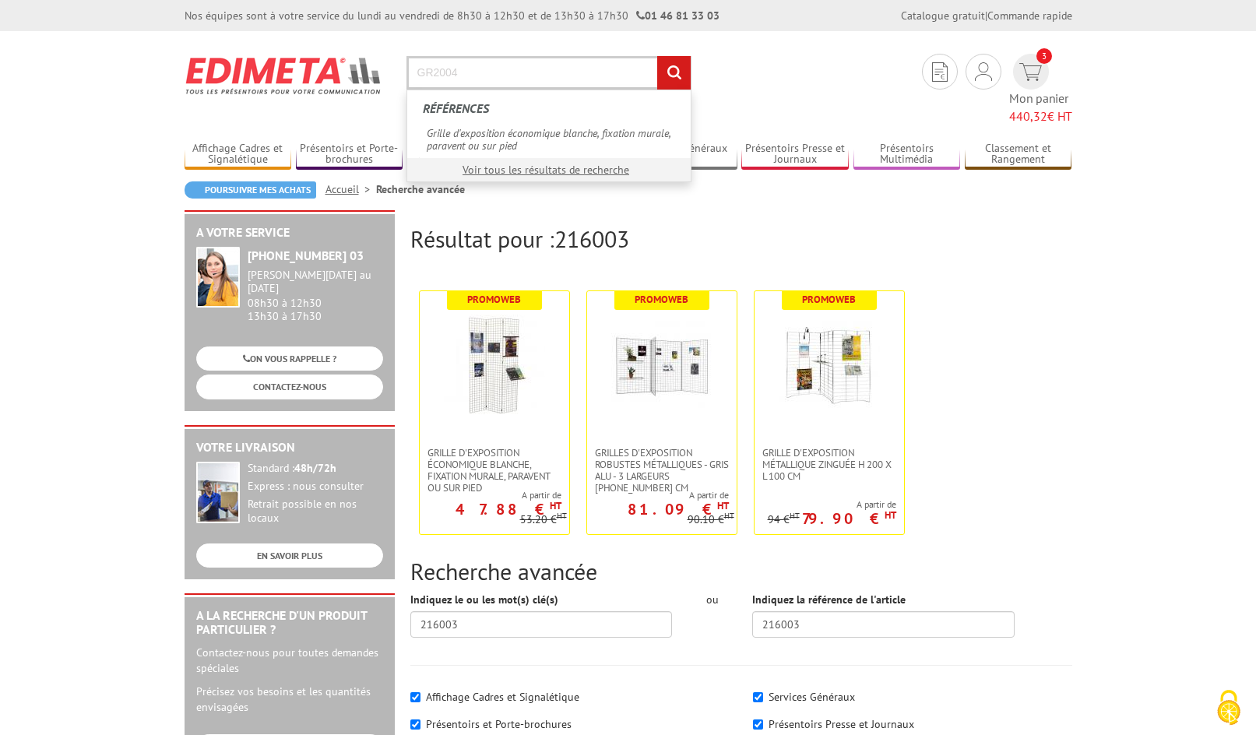
type input "GR2004"
click at [657, 56] on input "rechercher" at bounding box center [673, 72] width 33 height 33
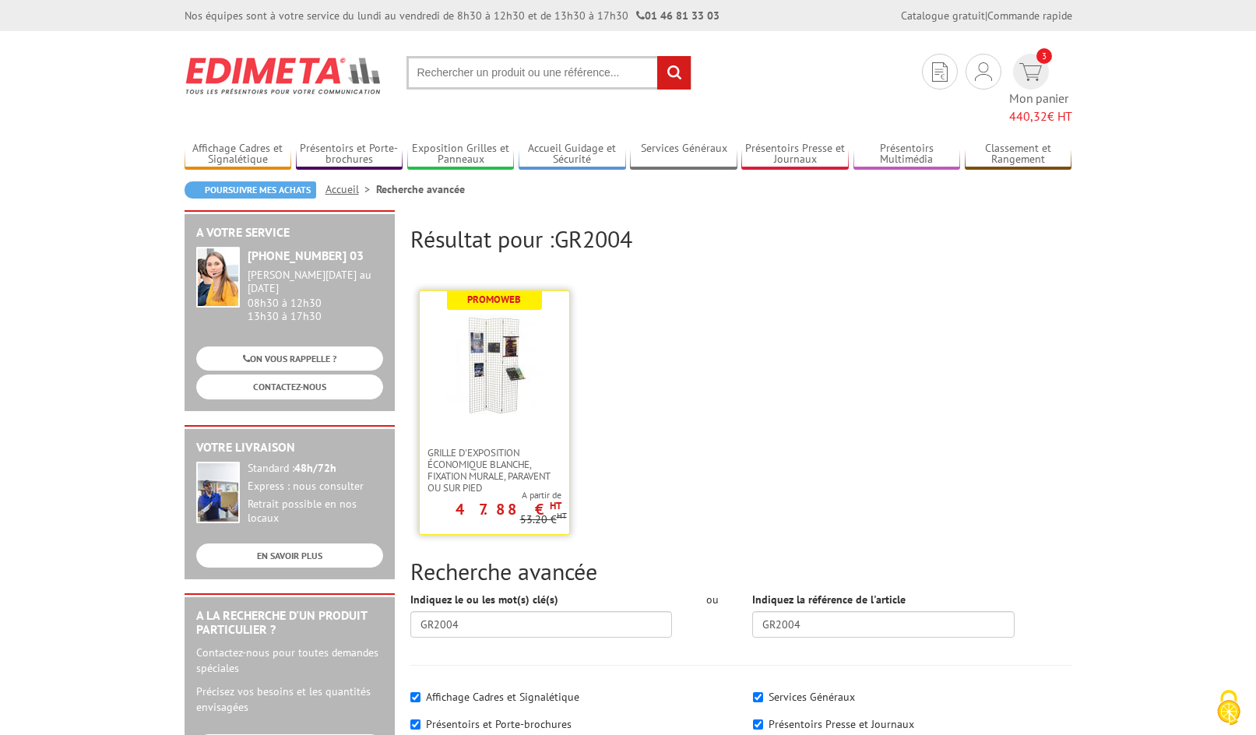
click at [489, 369] on img at bounding box center [494, 365] width 101 height 101
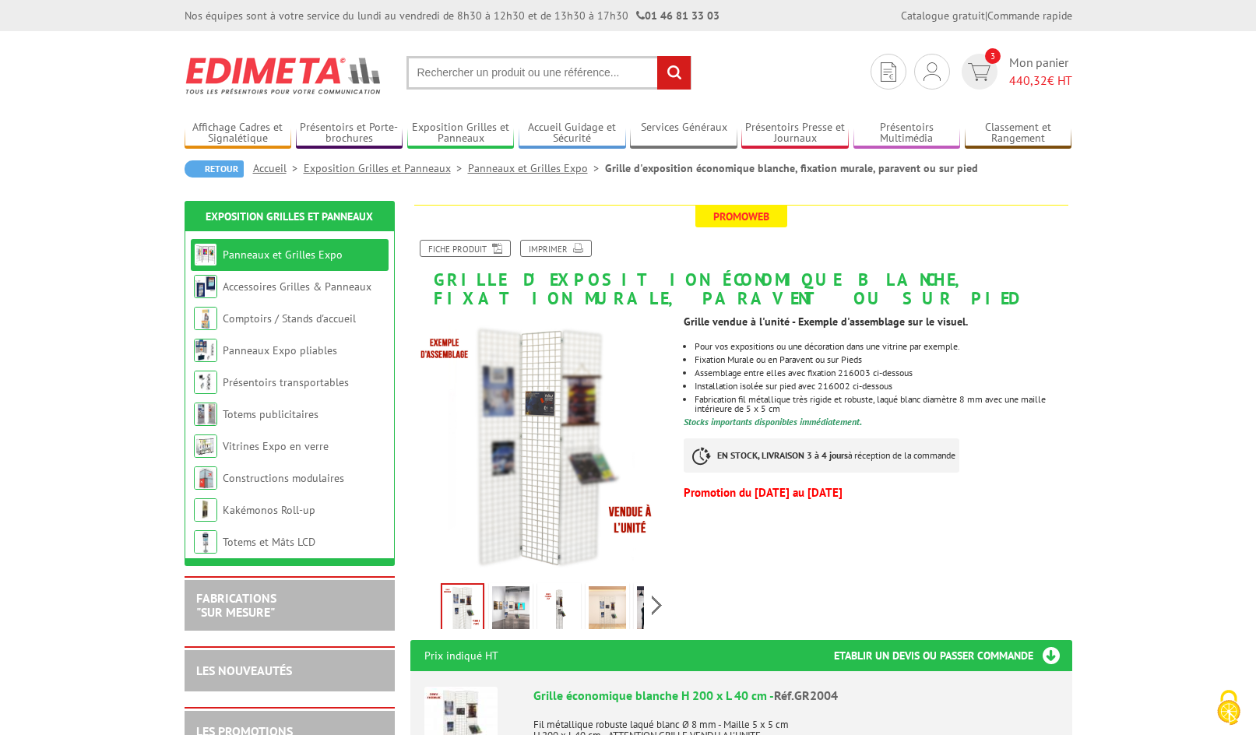
click at [597, 69] on input "text" at bounding box center [548, 72] width 285 height 33
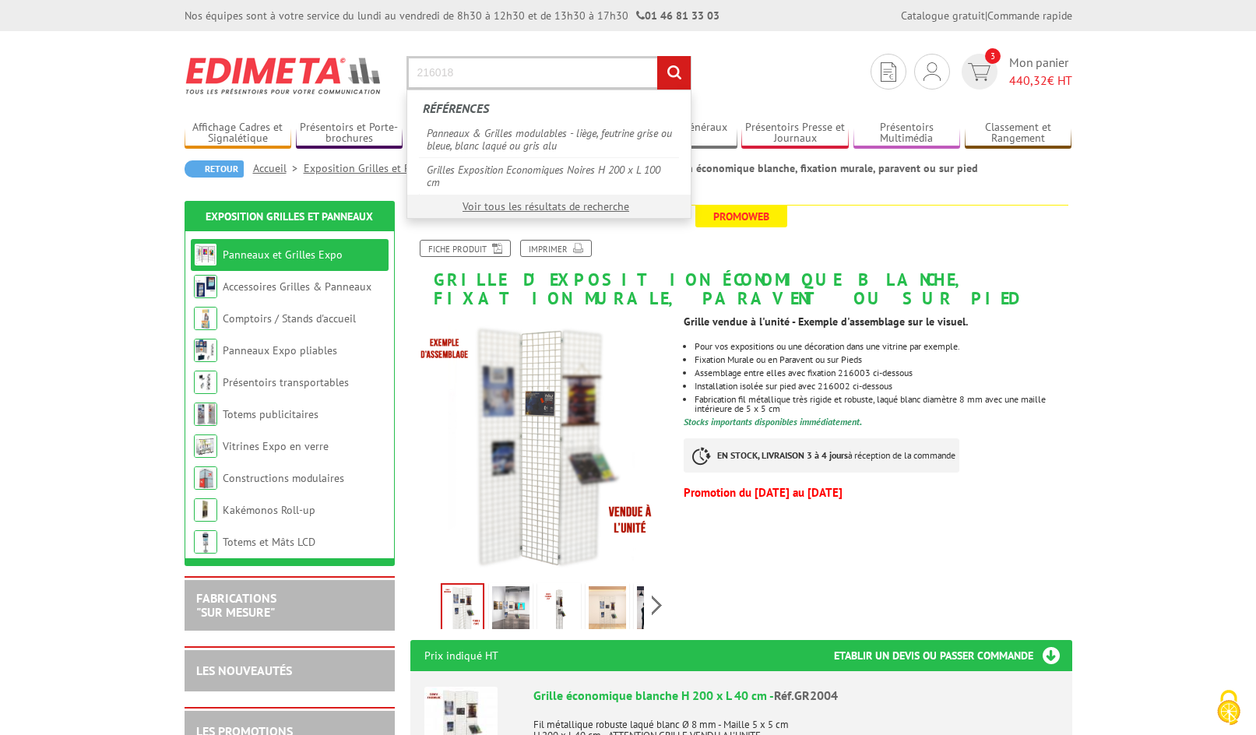
type input "216018"
click at [657, 56] on input "rechercher" at bounding box center [673, 72] width 33 height 33
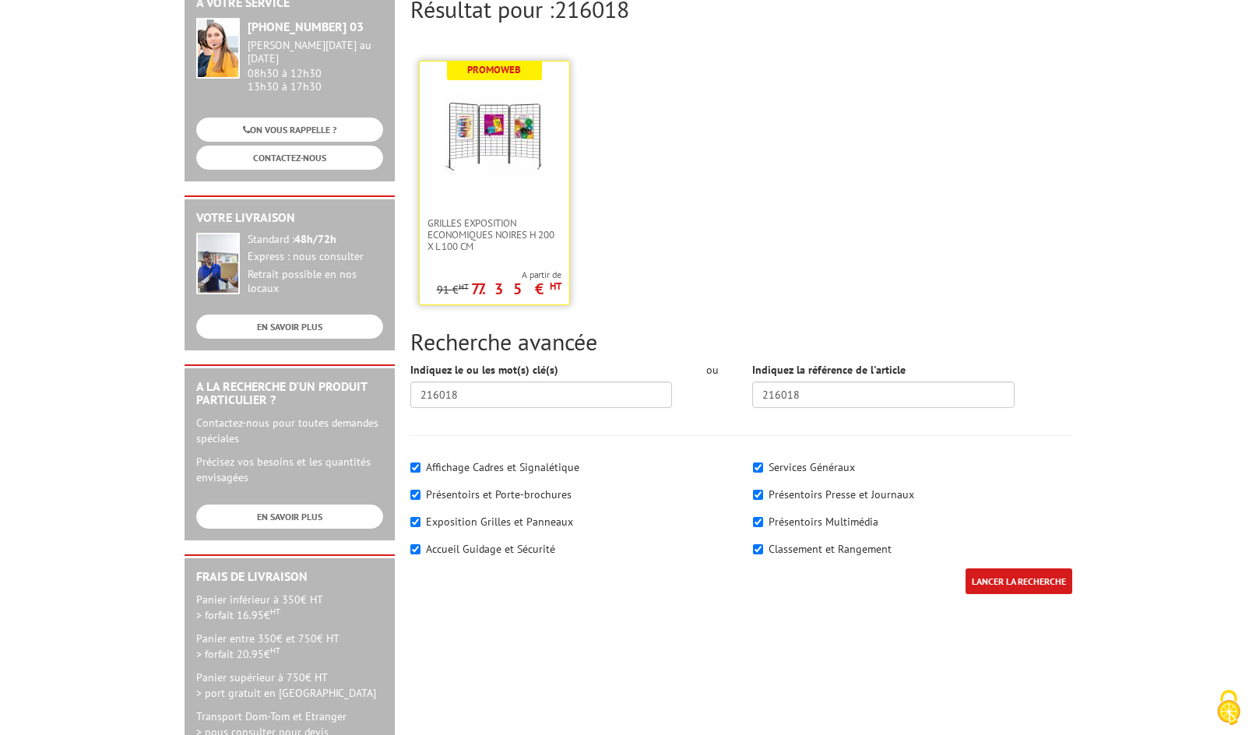
scroll to position [234, 0]
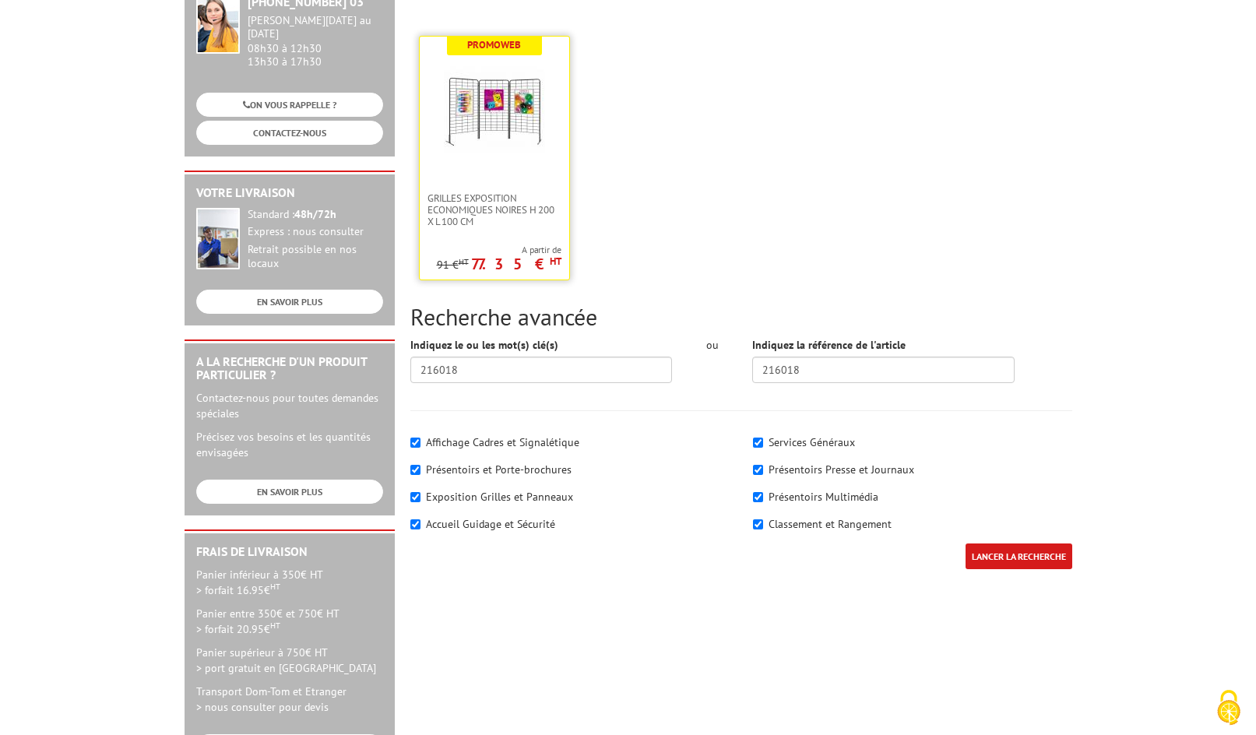
click at [482, 141] on img at bounding box center [494, 110] width 101 height 101
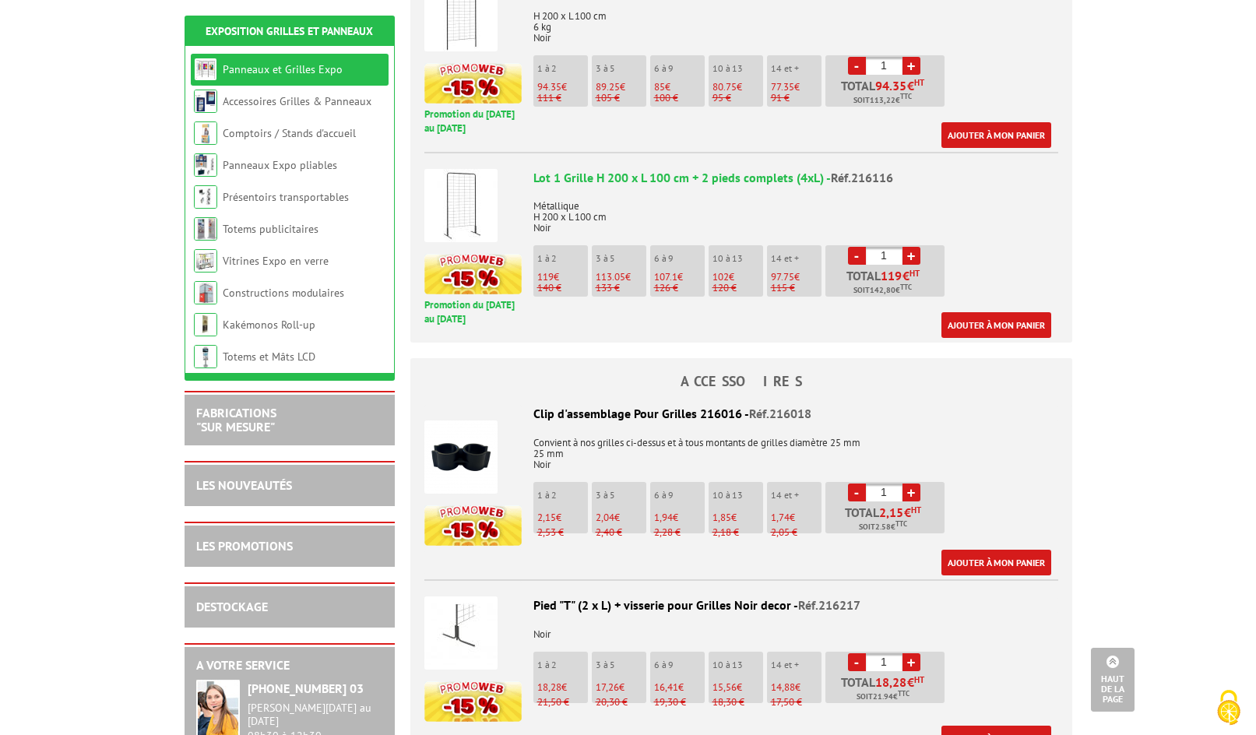
scroll to position [1168, 0]
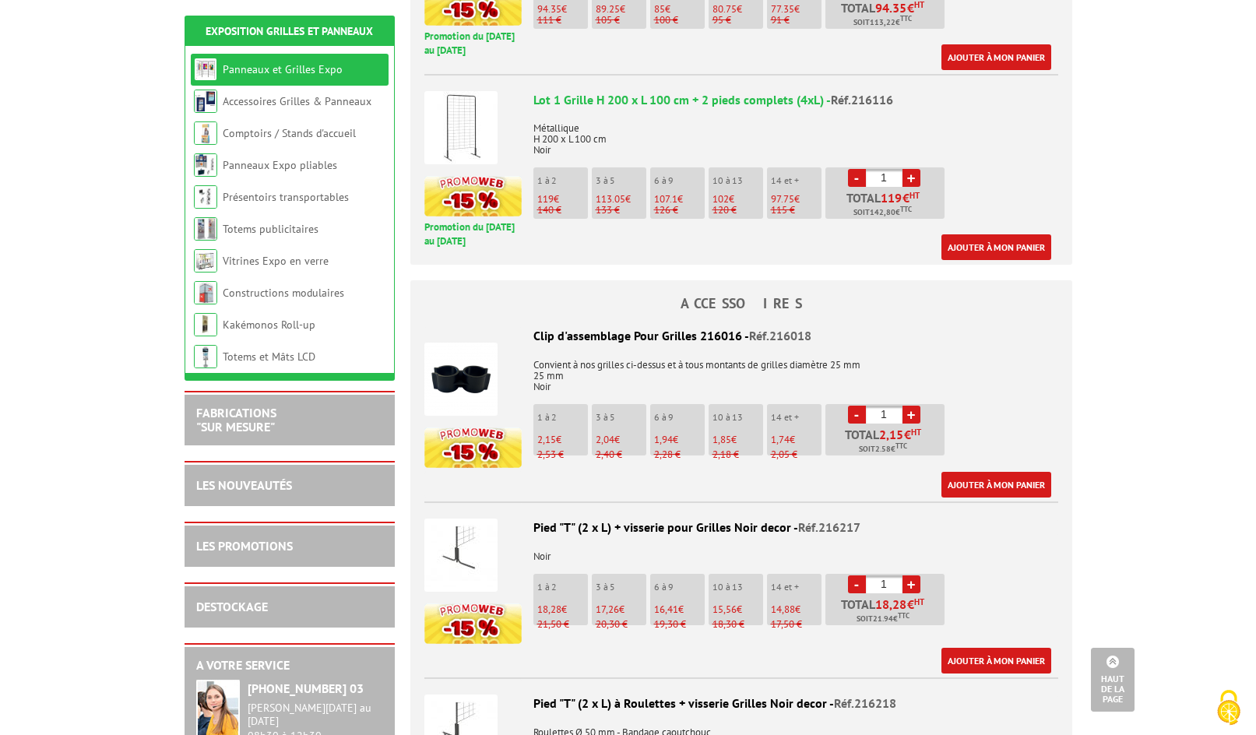
click at [910, 410] on link "+" at bounding box center [911, 415] width 18 height 18
click at [910, 407] on link "+" at bounding box center [911, 415] width 18 height 18
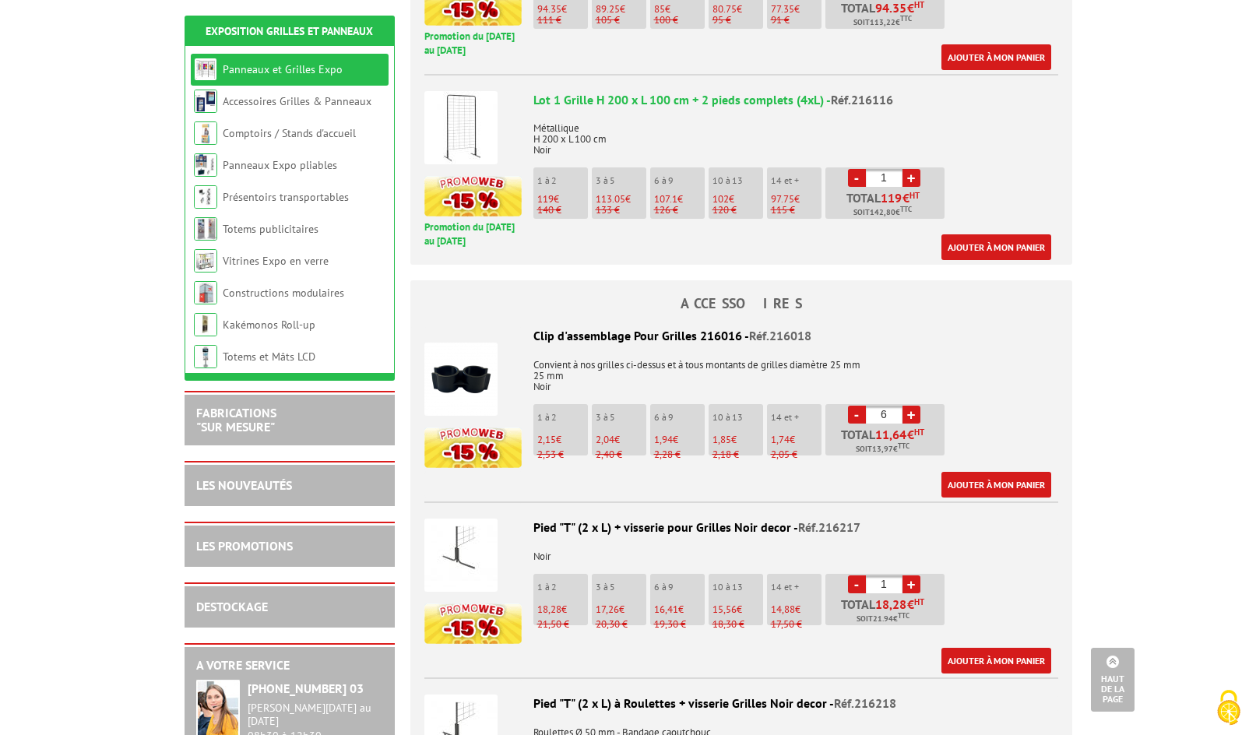
click at [910, 407] on link "+" at bounding box center [911, 415] width 18 height 18
type input "7"
click at [992, 473] on link "Ajouter à mon panier" at bounding box center [996, 485] width 110 height 26
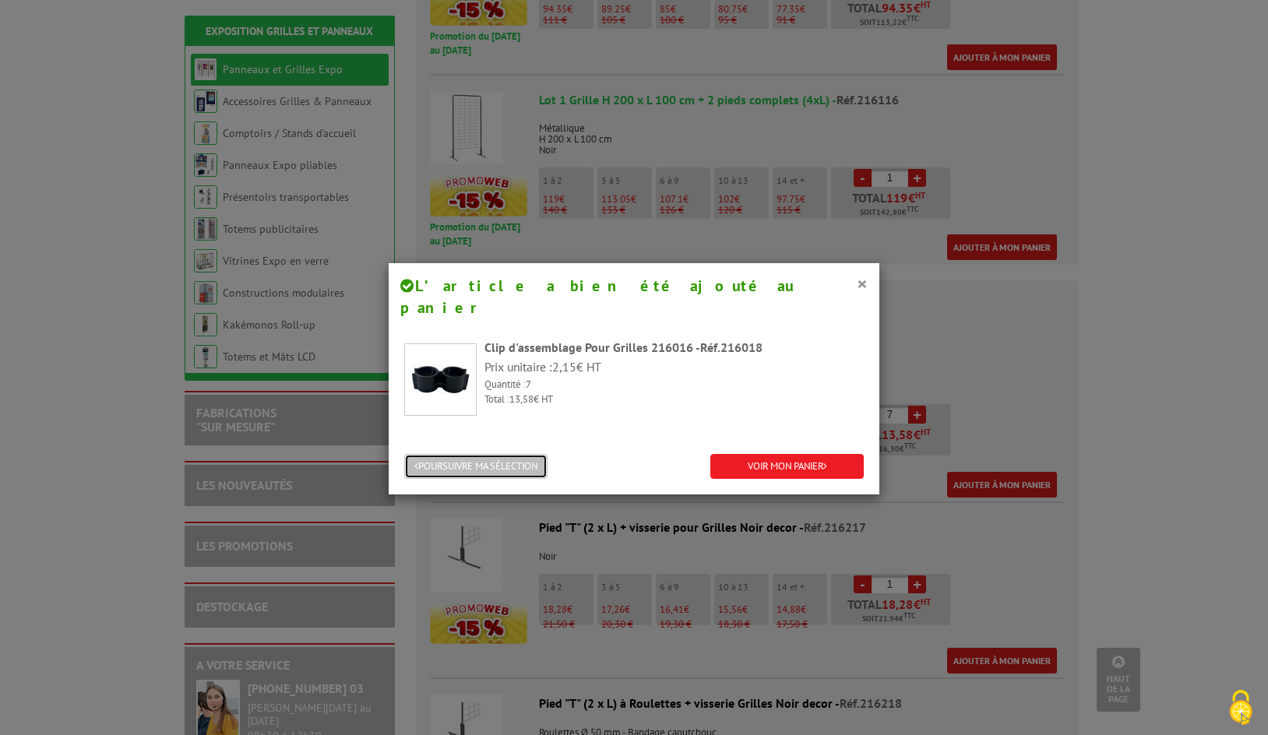
drag, startPoint x: 491, startPoint y: 448, endPoint x: 505, endPoint y: 450, distance: 13.3
click at [491, 454] on button "POURSUIVRE MA SÉLECTION" at bounding box center [475, 467] width 143 height 26
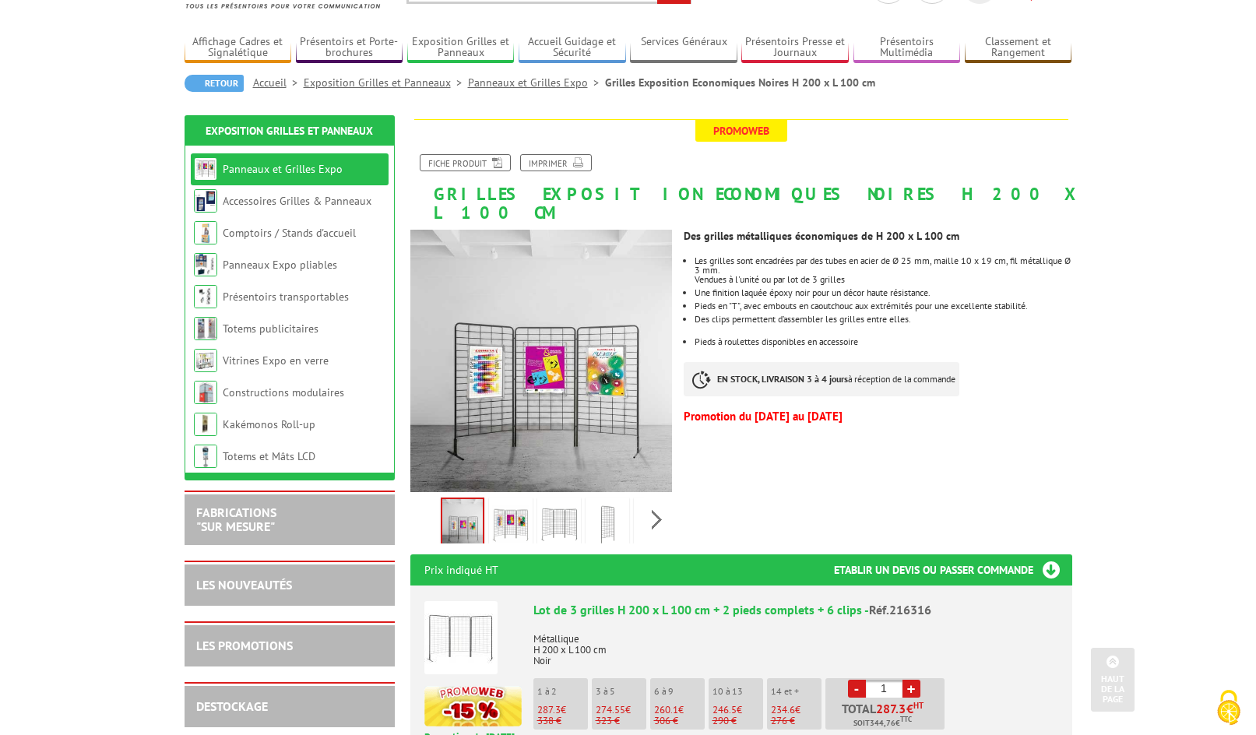
scroll to position [0, 0]
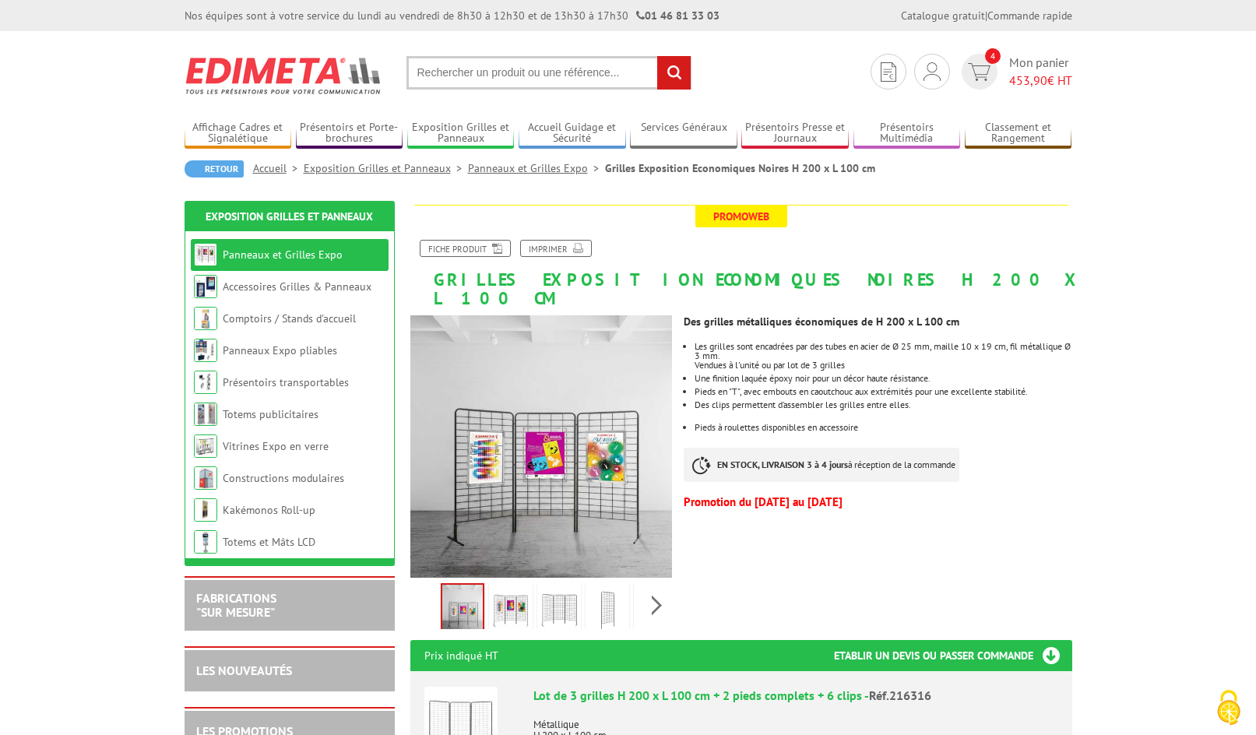
click at [499, 79] on input "text" at bounding box center [548, 72] width 285 height 33
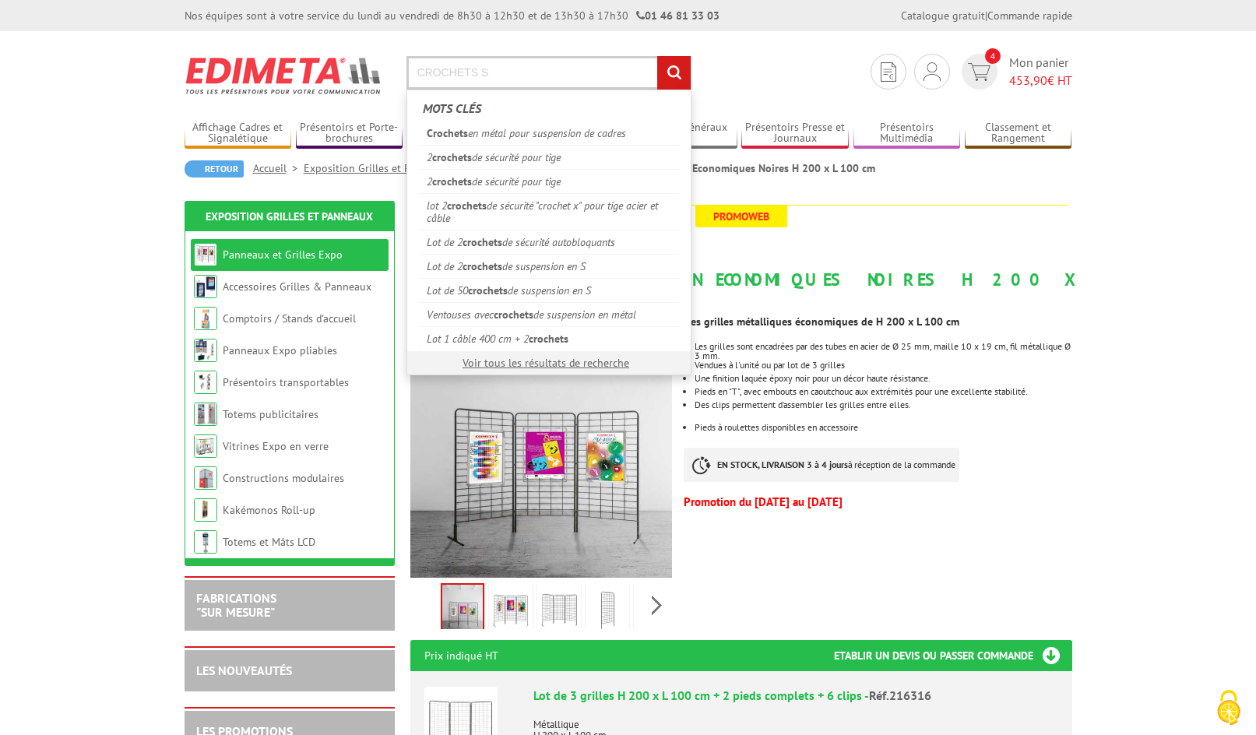
type input "CROCHETS S"
click at [657, 56] on input "rechercher" at bounding box center [673, 72] width 33 height 33
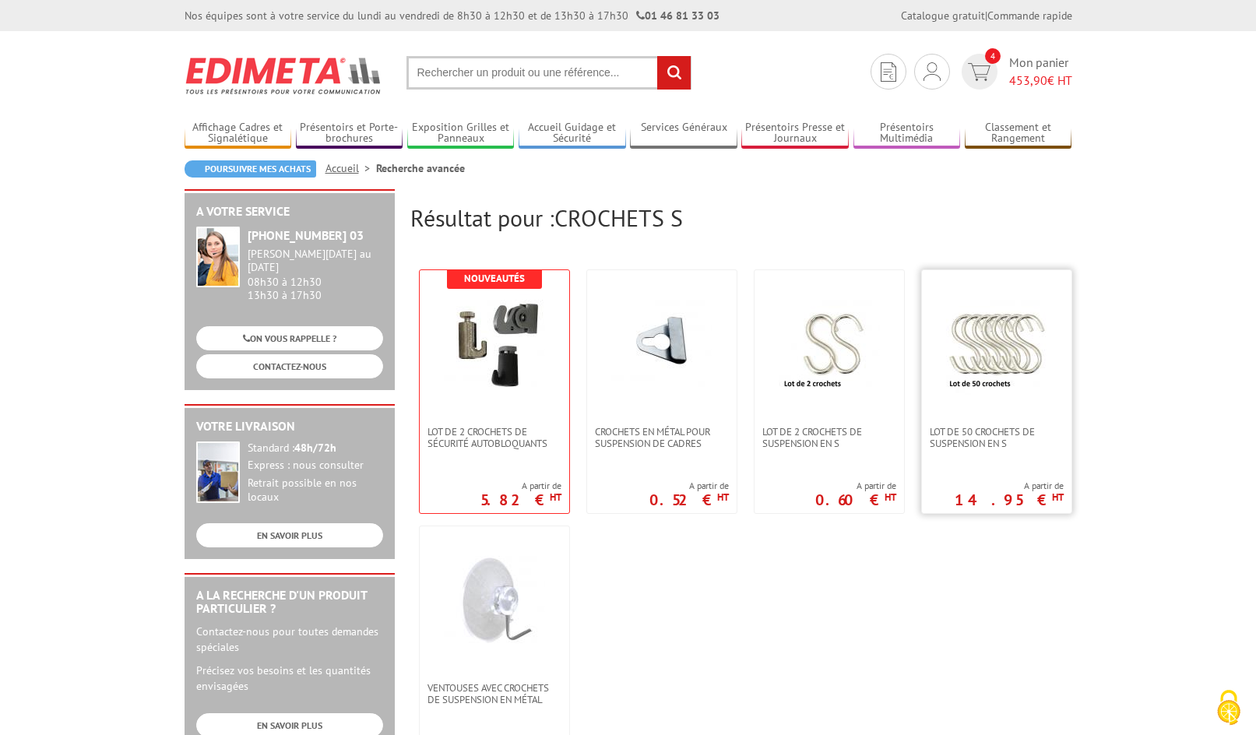
click at [996, 347] on img at bounding box center [996, 344] width 101 height 101
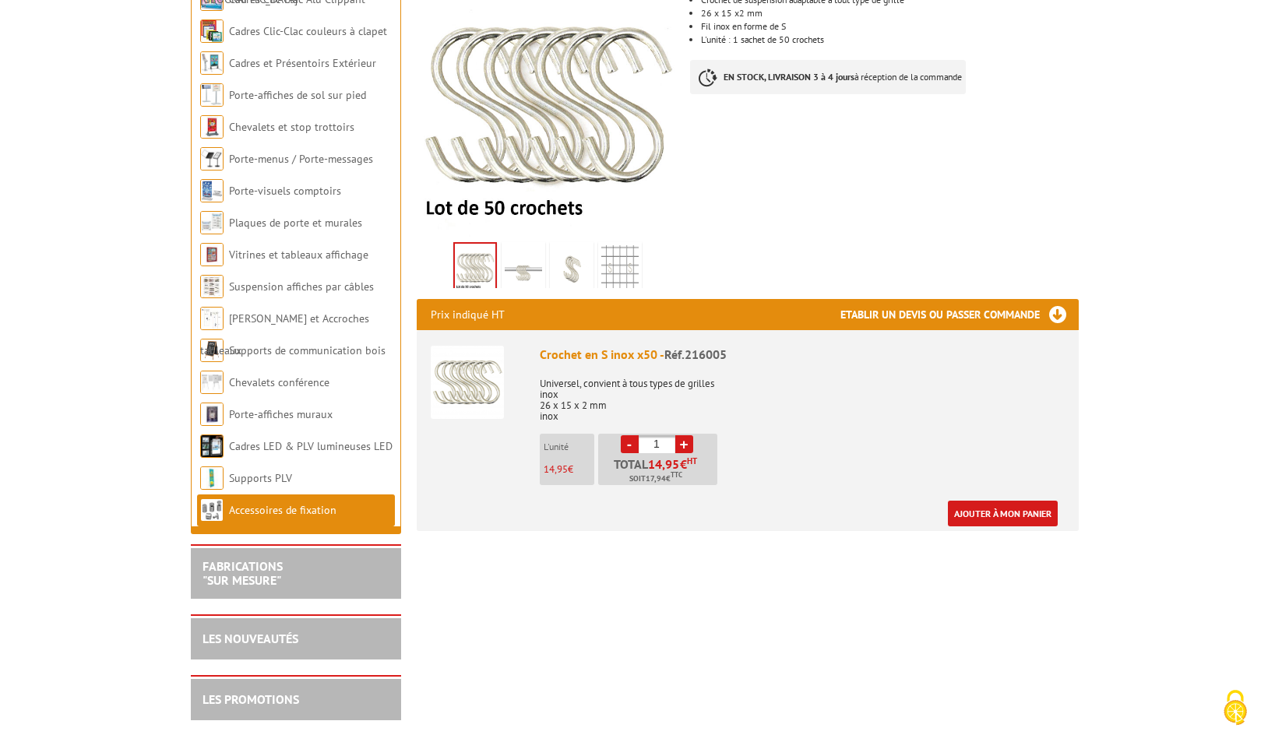
scroll to position [311, 0]
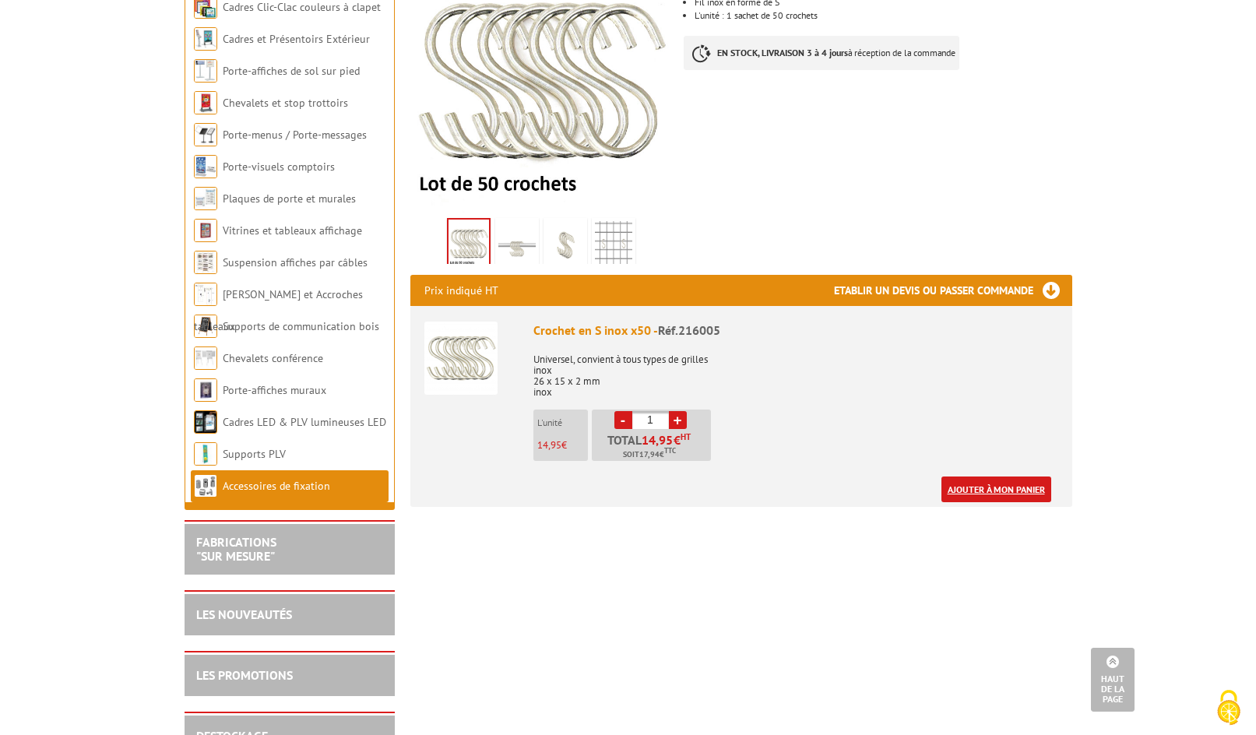
click at [1005, 490] on link "Ajouter à mon panier" at bounding box center [996, 490] width 110 height 26
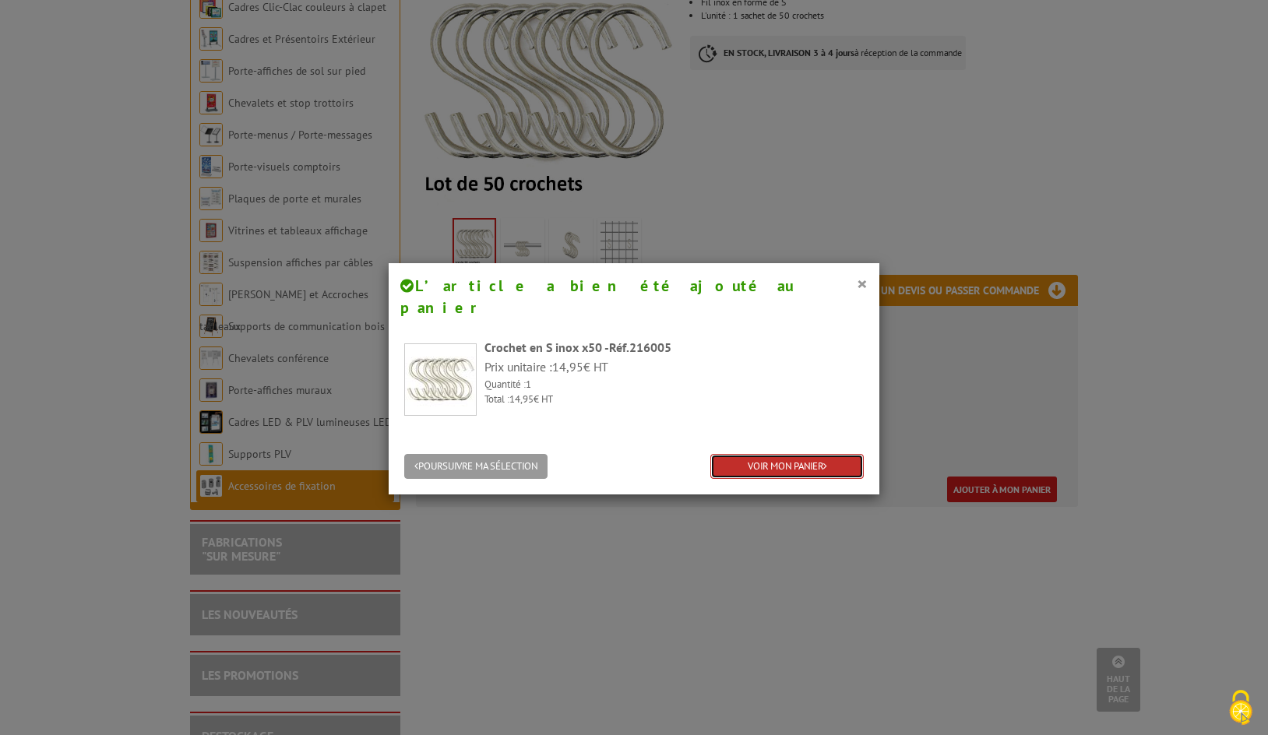
click at [743, 454] on link "VOIR MON PANIER" at bounding box center [786, 467] width 153 height 26
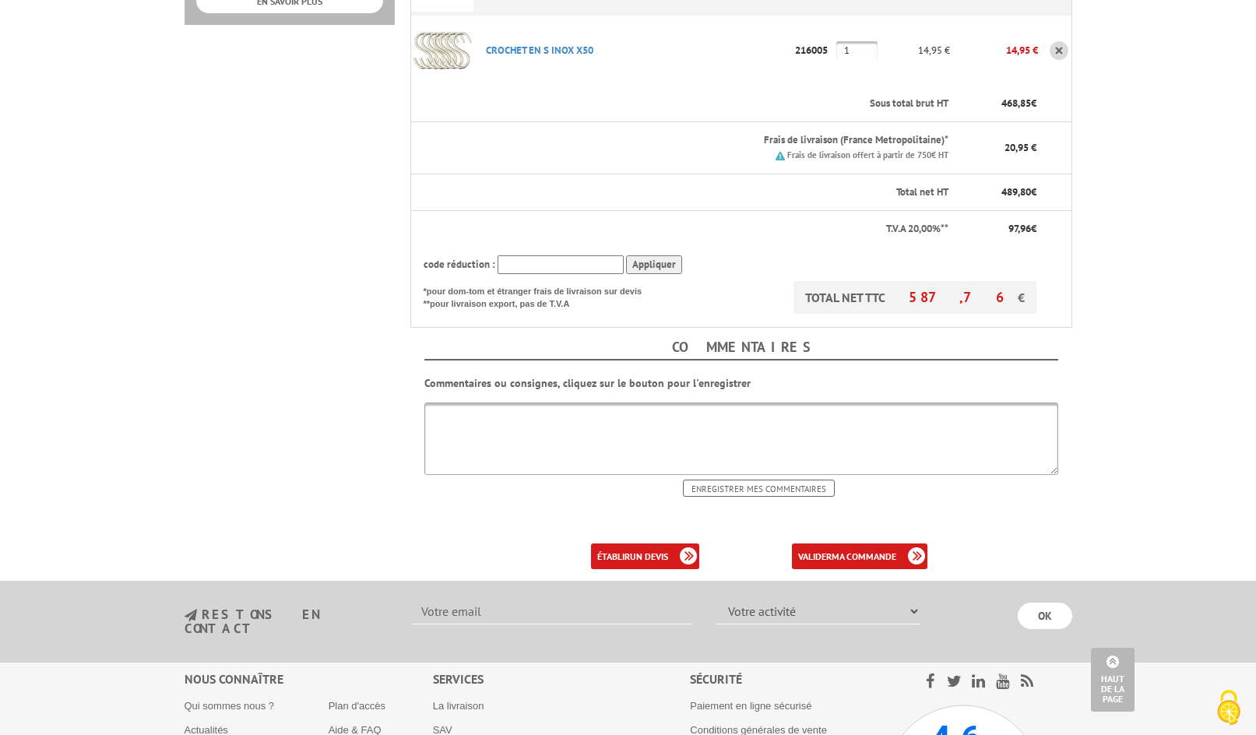
scroll to position [712, 0]
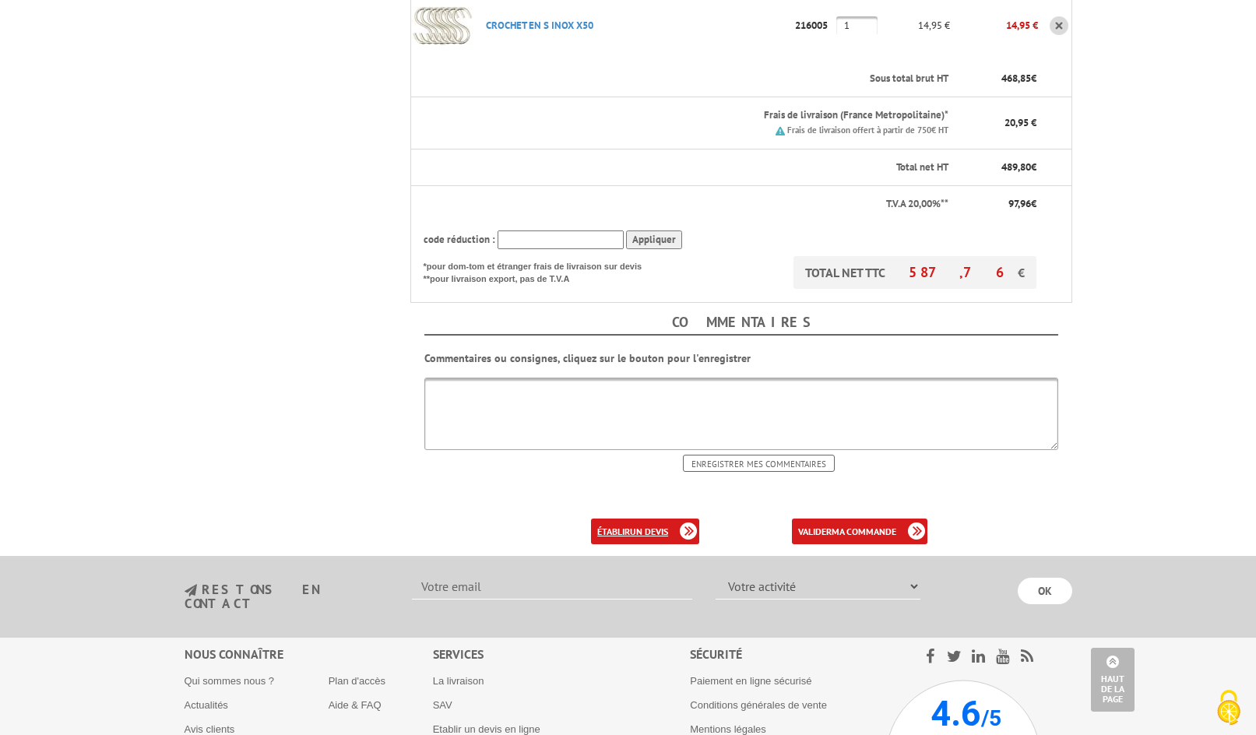
click at [653, 526] on b "un devis" at bounding box center [649, 532] width 38 height 12
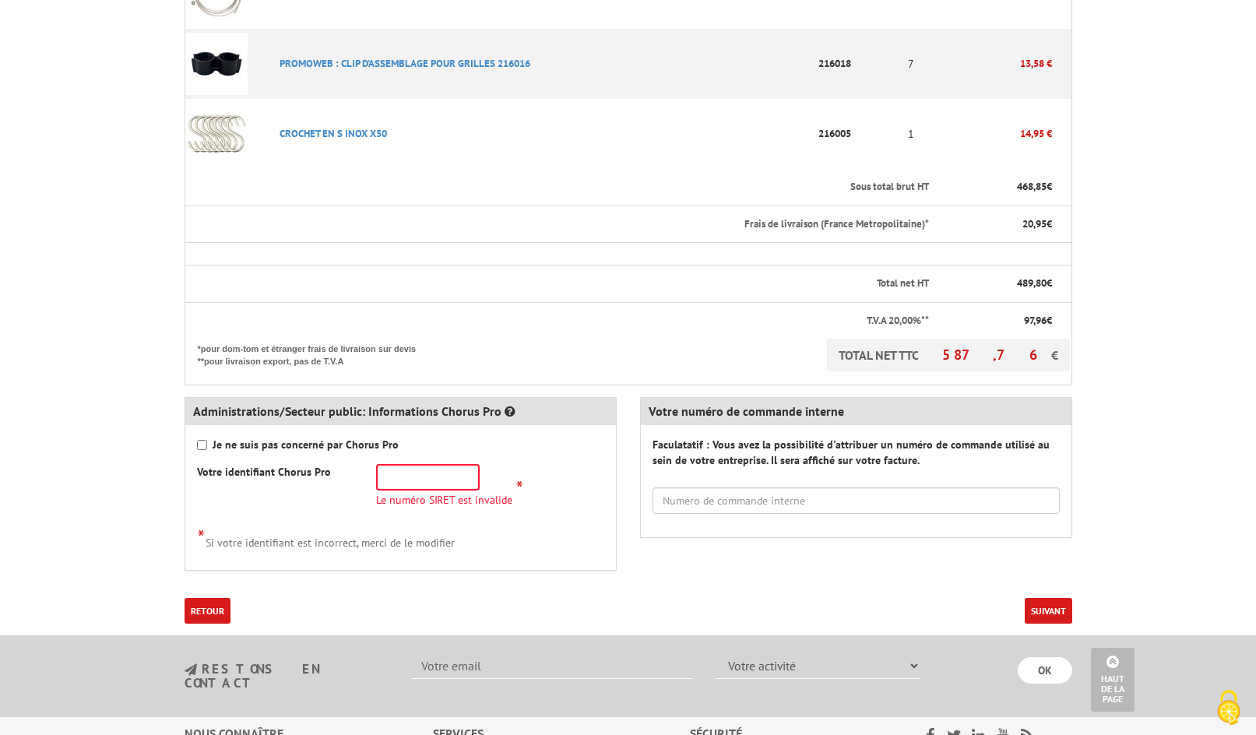
scroll to position [701, 0]
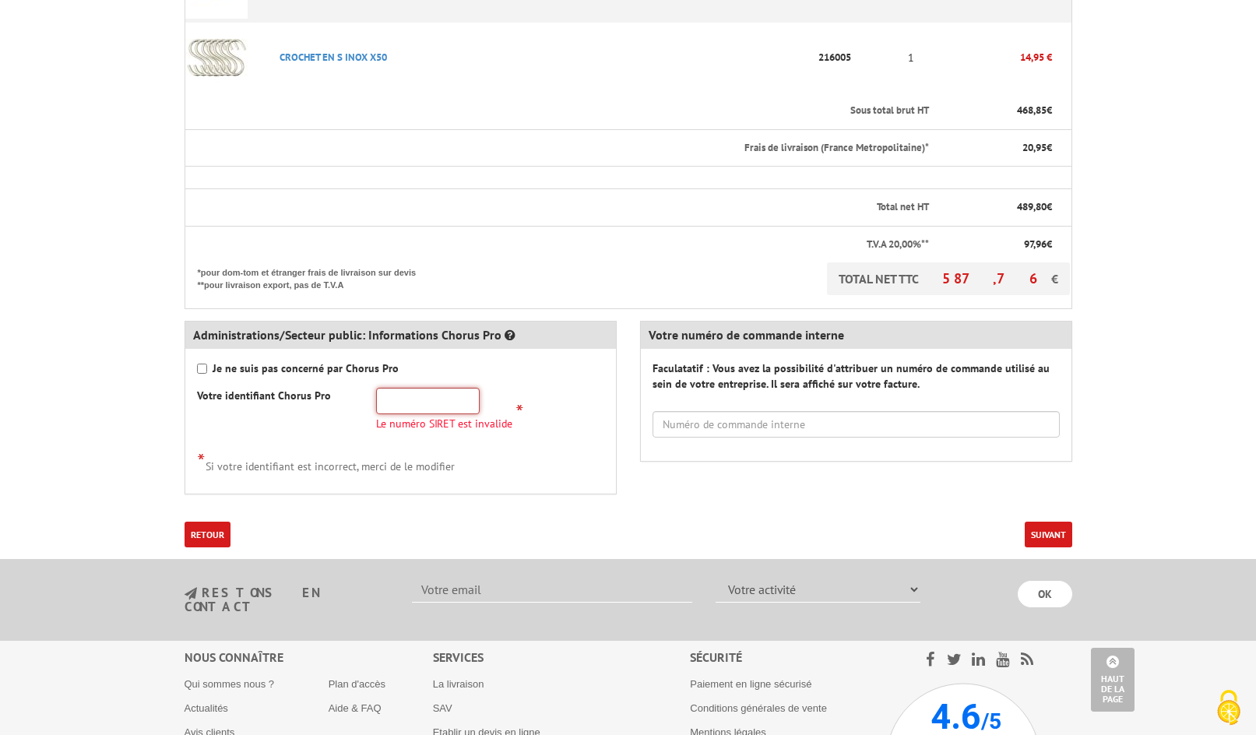
click at [406, 406] on input "text" at bounding box center [428, 401] width 104 height 26
paste input "216 801 498 00"
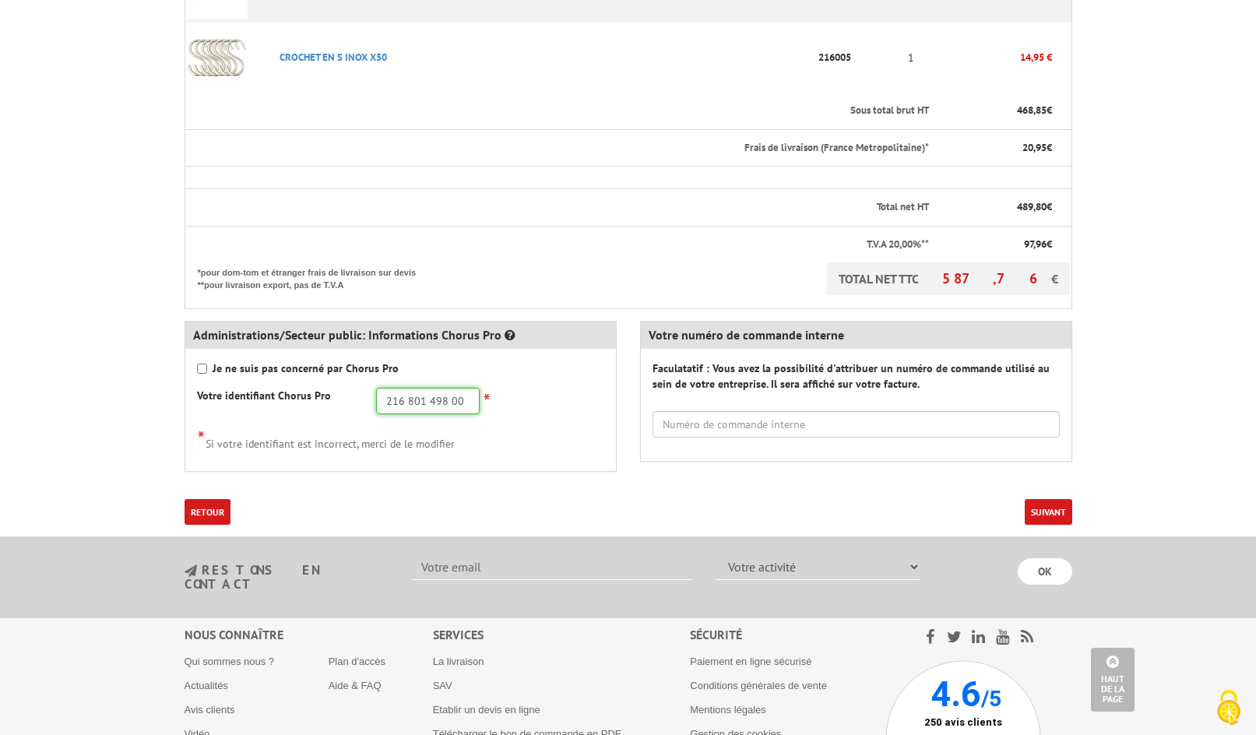
click at [402, 400] on input "216 801 498 00" at bounding box center [428, 401] width 104 height 26
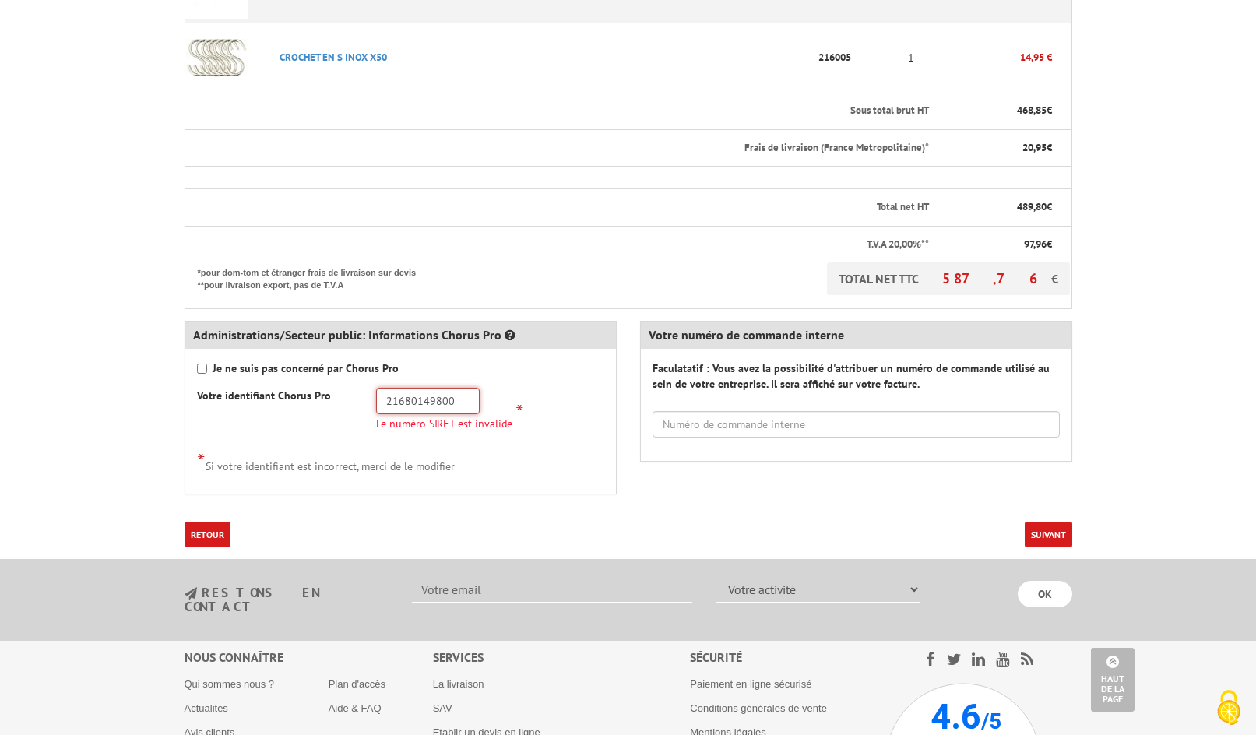
click at [465, 405] on input "21680149800" at bounding box center [428, 401] width 104 height 26
click at [381, 402] on input "21680149800" at bounding box center [428, 401] width 104 height 26
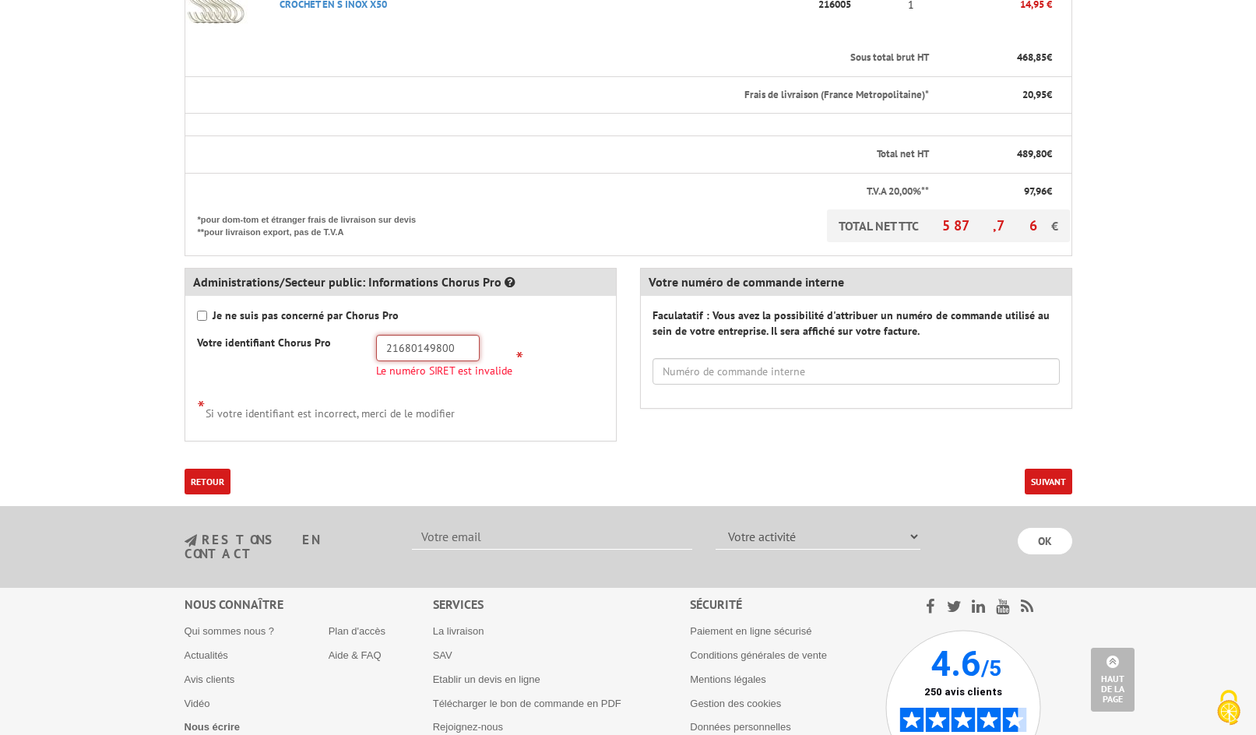
scroll to position [779, 0]
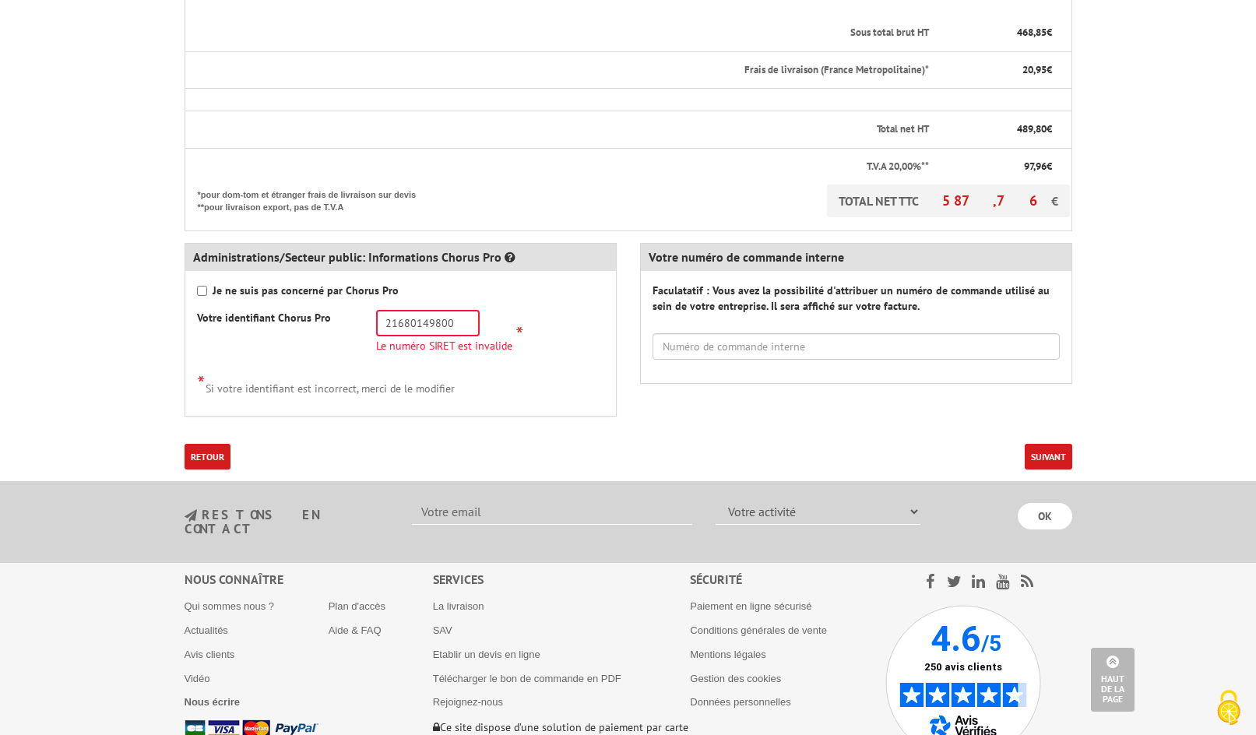
click at [1061, 457] on button "Suivant" at bounding box center [1048, 457] width 47 height 26
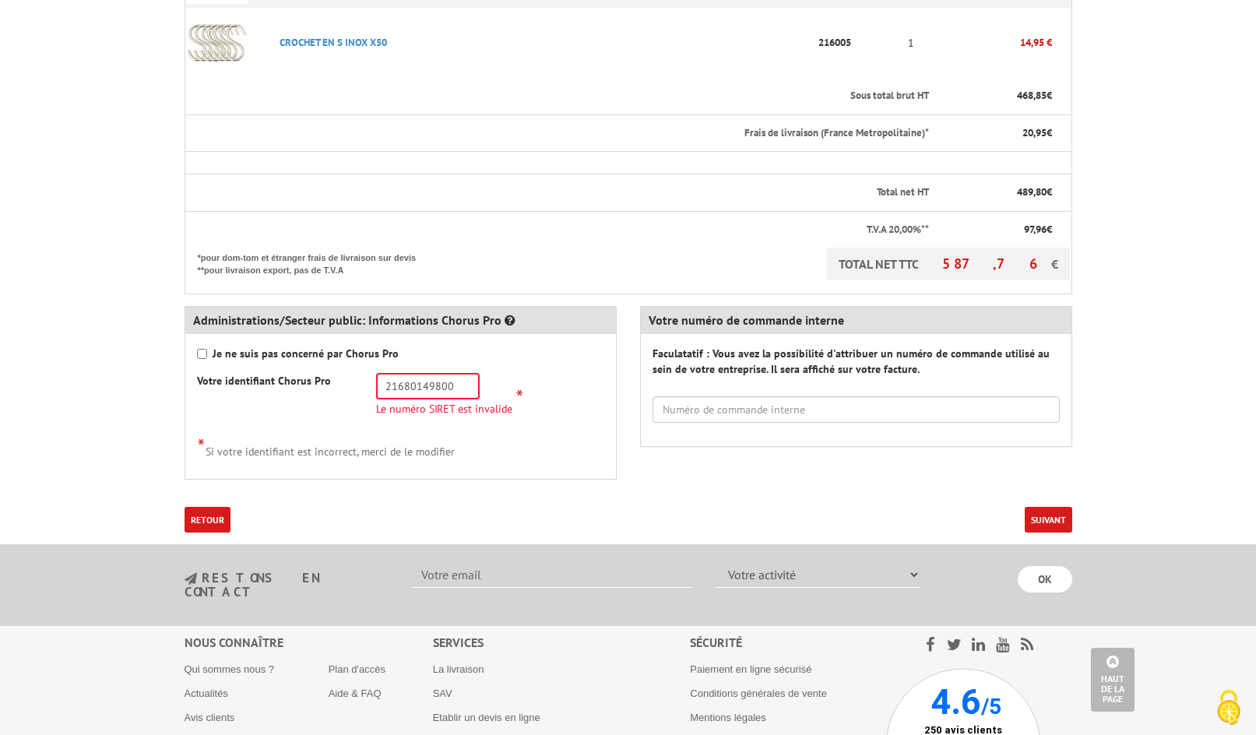
scroll to position [724, 0]
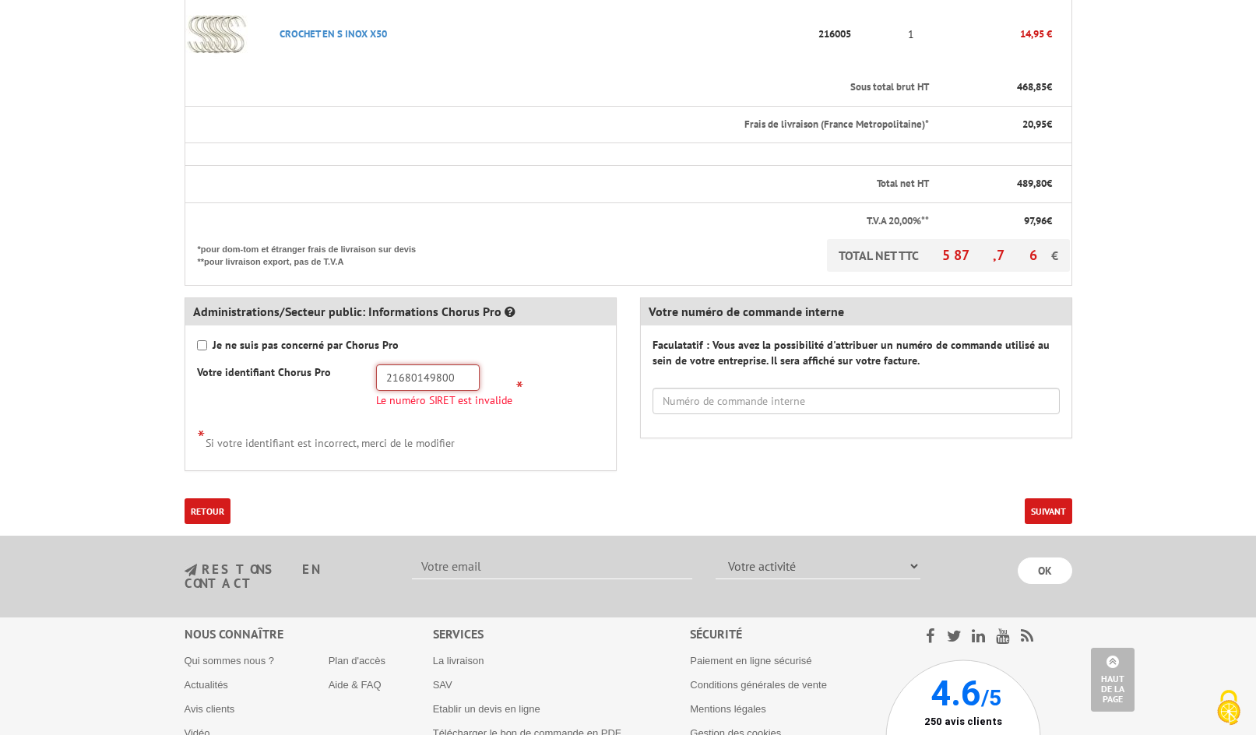
click at [457, 374] on input "21680149800" at bounding box center [428, 377] width 104 height 26
click at [450, 378] on input "2168014980017" at bounding box center [428, 377] width 104 height 26
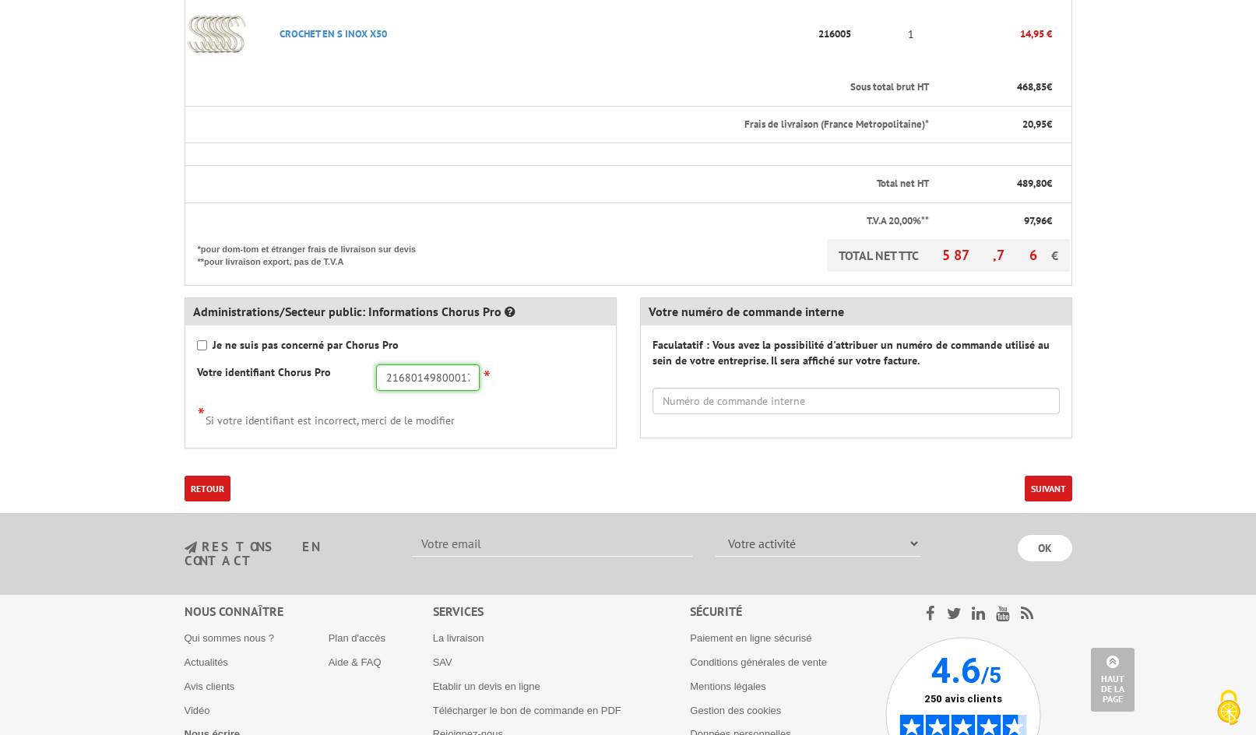
type input "21680149800017"
click at [1046, 481] on button "Suivant" at bounding box center [1048, 489] width 47 height 26
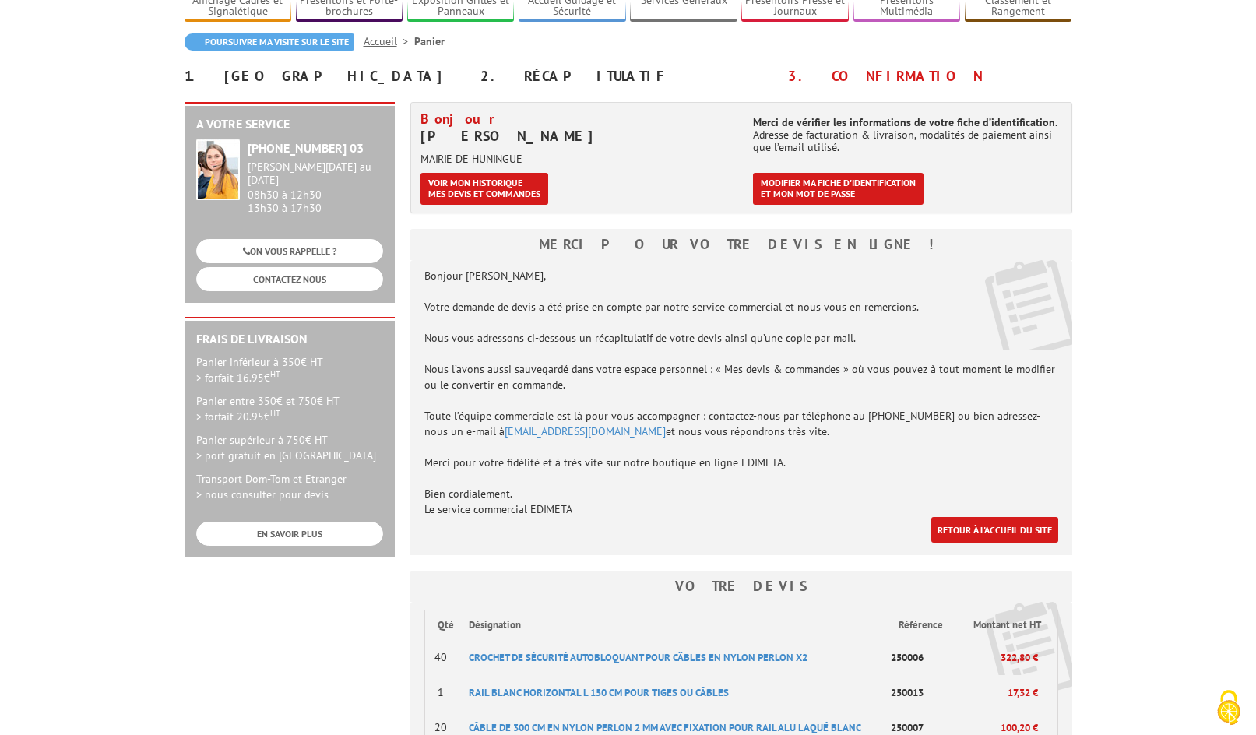
scroll to position [120, 0]
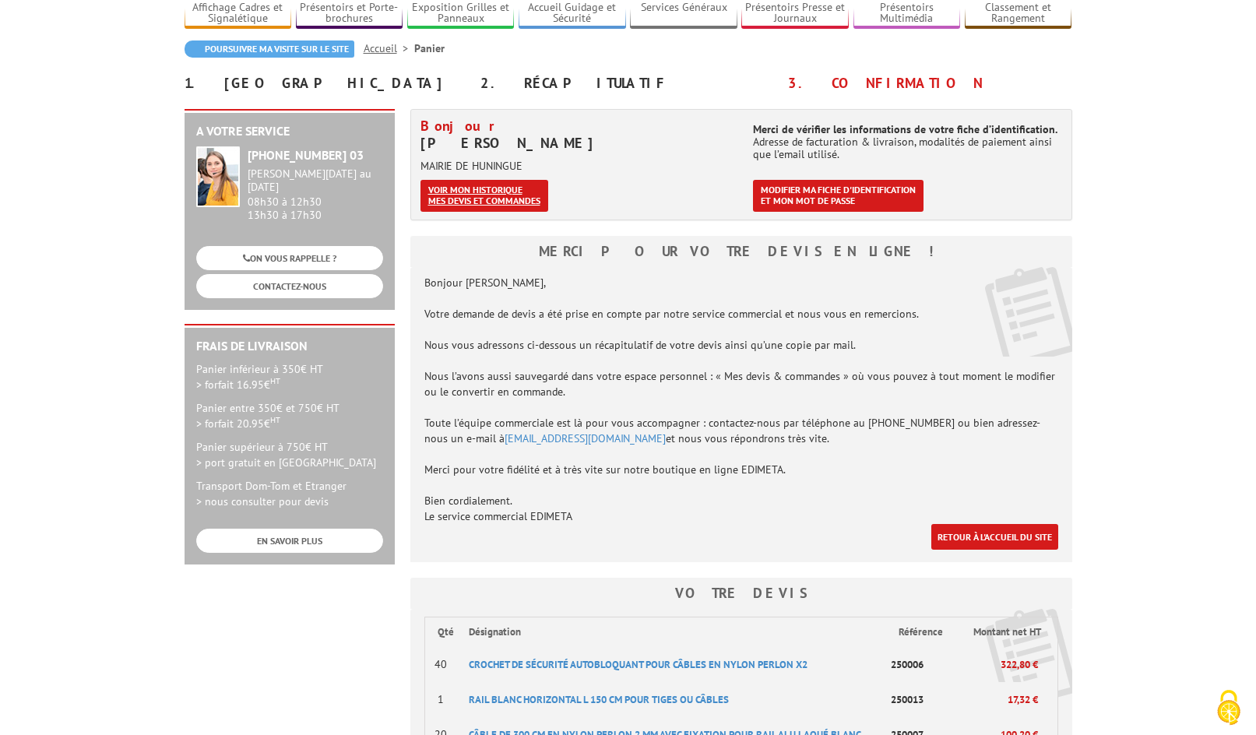
click at [459, 192] on link "Voir mon historique mes devis et commandes" at bounding box center [484, 196] width 128 height 32
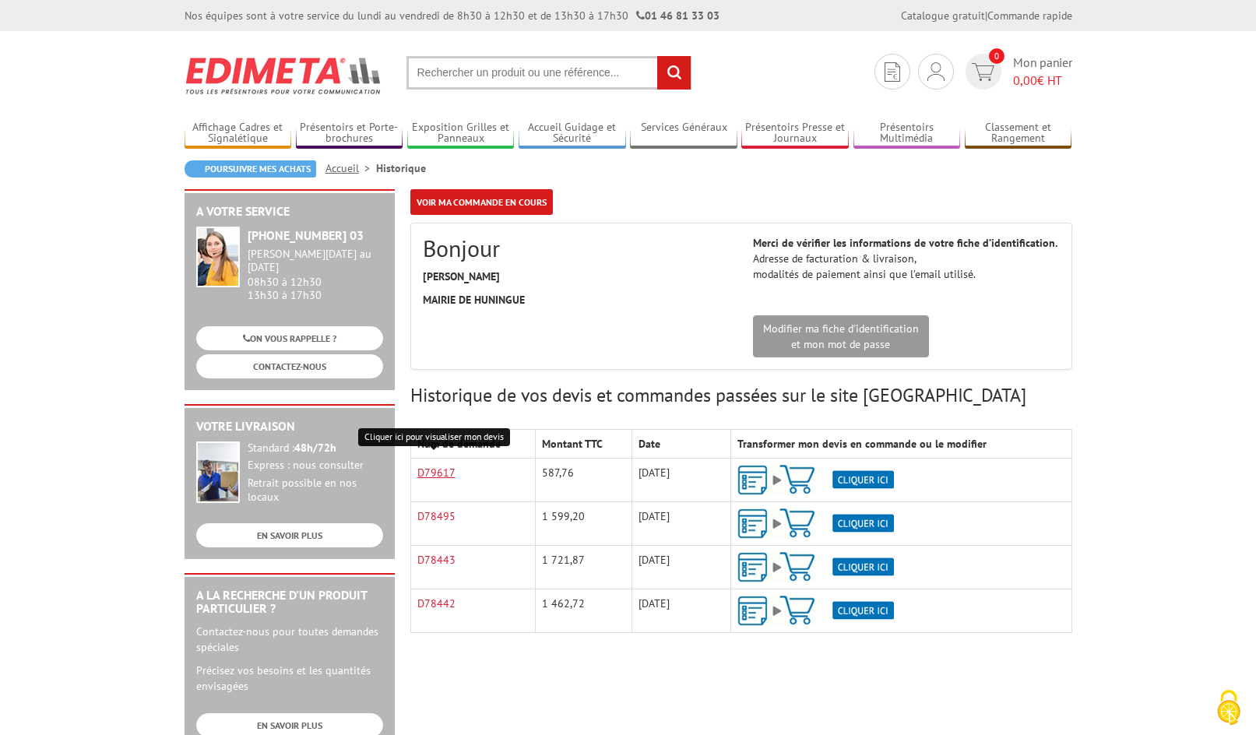
click at [419, 472] on link "D79617" at bounding box center [436, 473] width 38 height 14
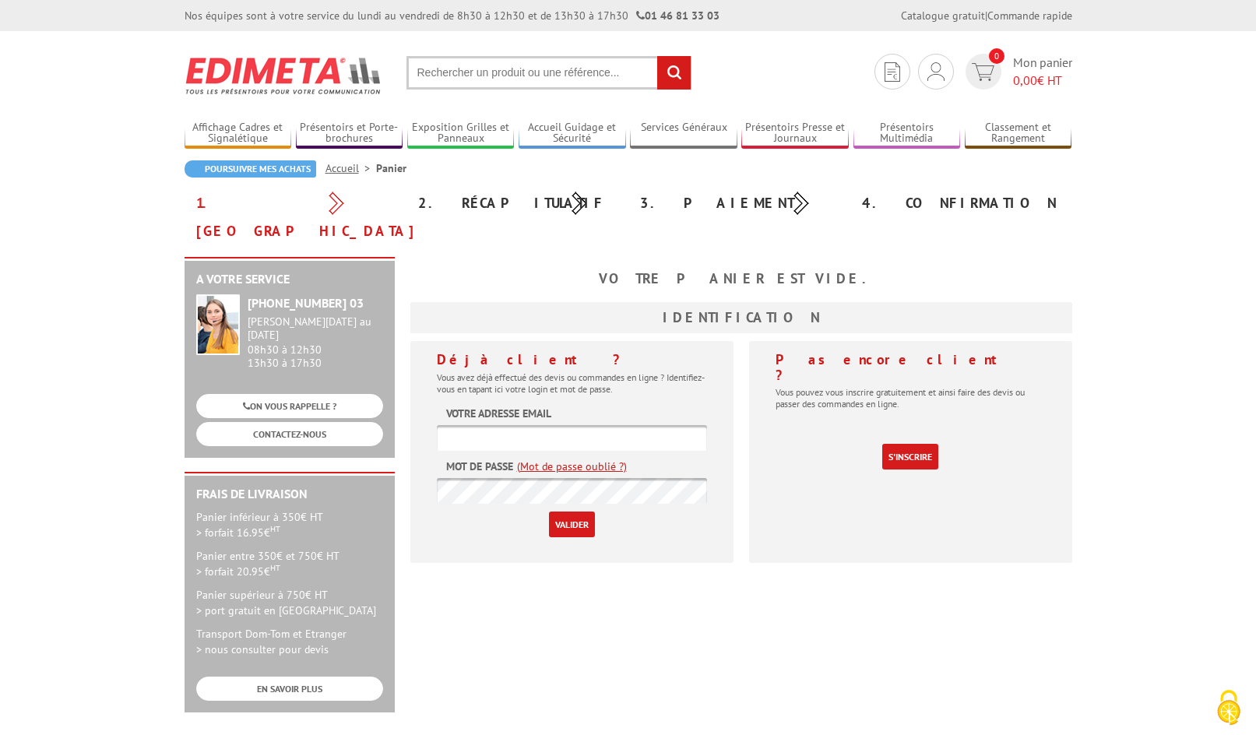
type input "troendle.triangle@ville-huningue.fr"
click at [503, 75] on input "text" at bounding box center [548, 72] width 285 height 33
type input "B"
type input "boite pour clips"
click at [657, 56] on input "rechercher" at bounding box center [673, 72] width 33 height 33
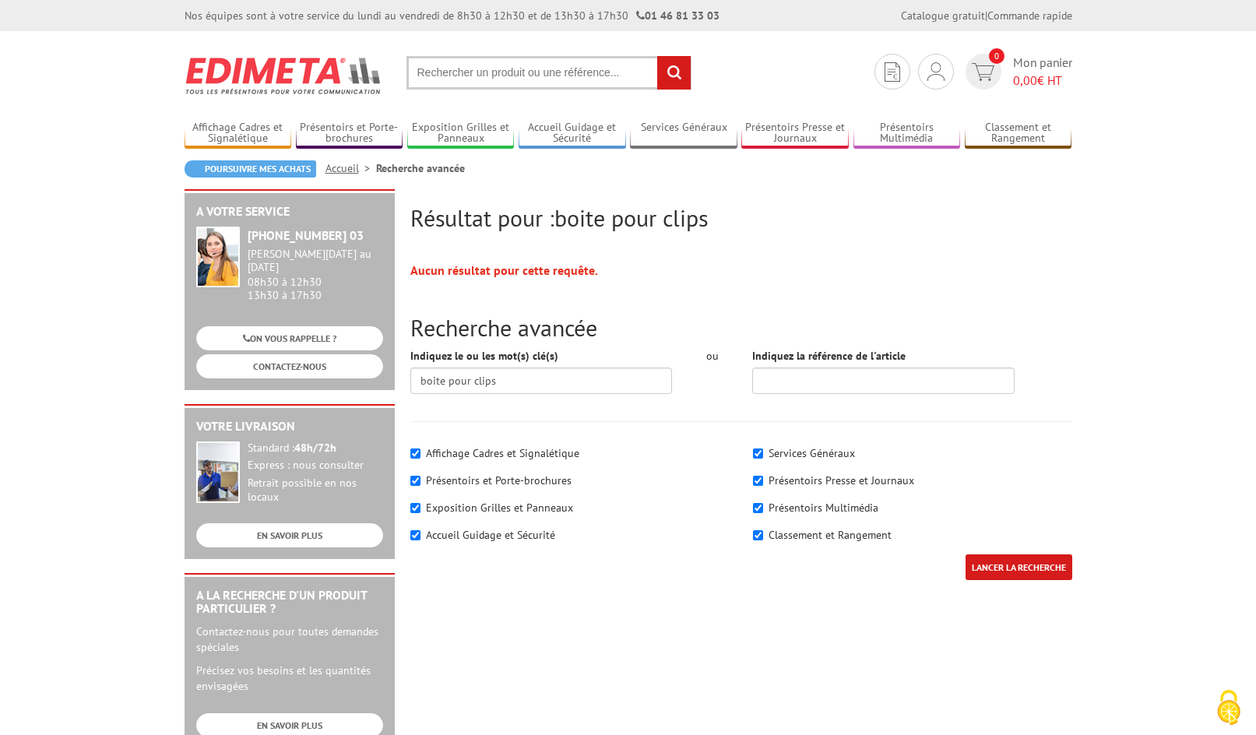
click at [522, 70] on input "text" at bounding box center [548, 72] width 285 height 33
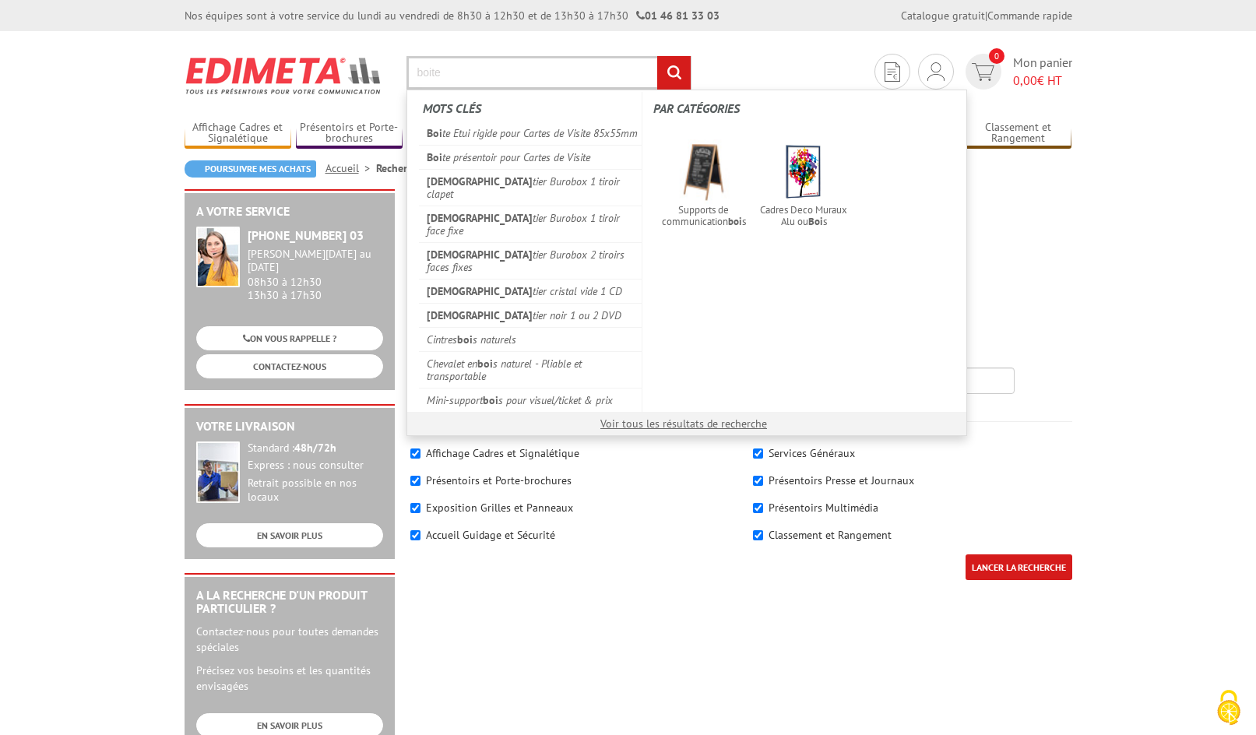
type input "boite"
click at [657, 56] on input "rechercher" at bounding box center [673, 72] width 33 height 33
